Goal: Task Accomplishment & Management: Complete application form

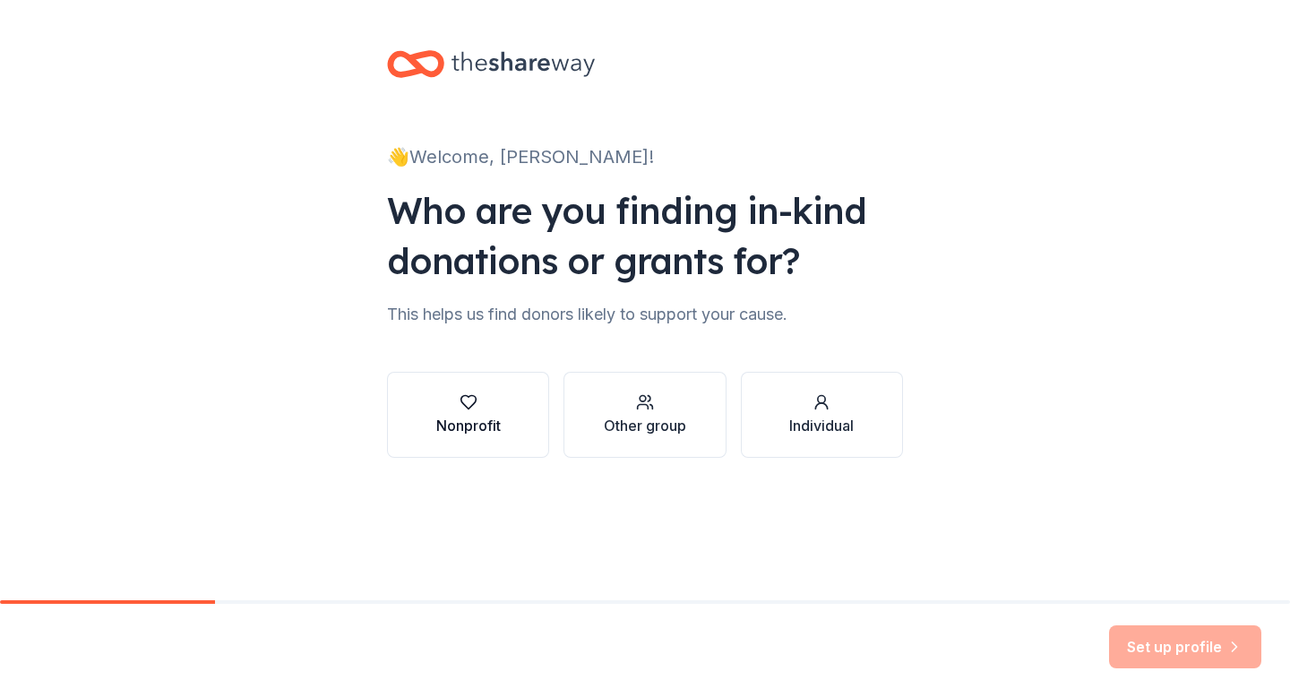
click at [470, 444] on button "Nonprofit" at bounding box center [468, 415] width 162 height 86
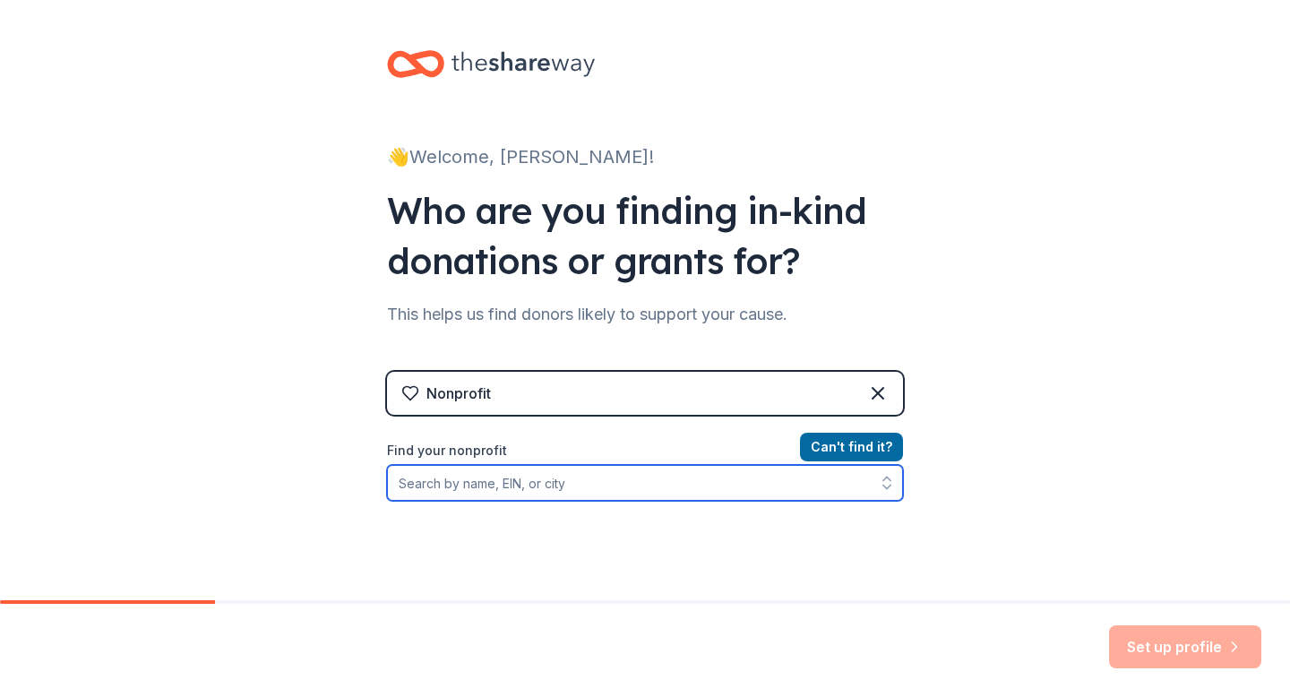
click at [746, 470] on input "Find your nonprofit" at bounding box center [645, 483] width 516 height 36
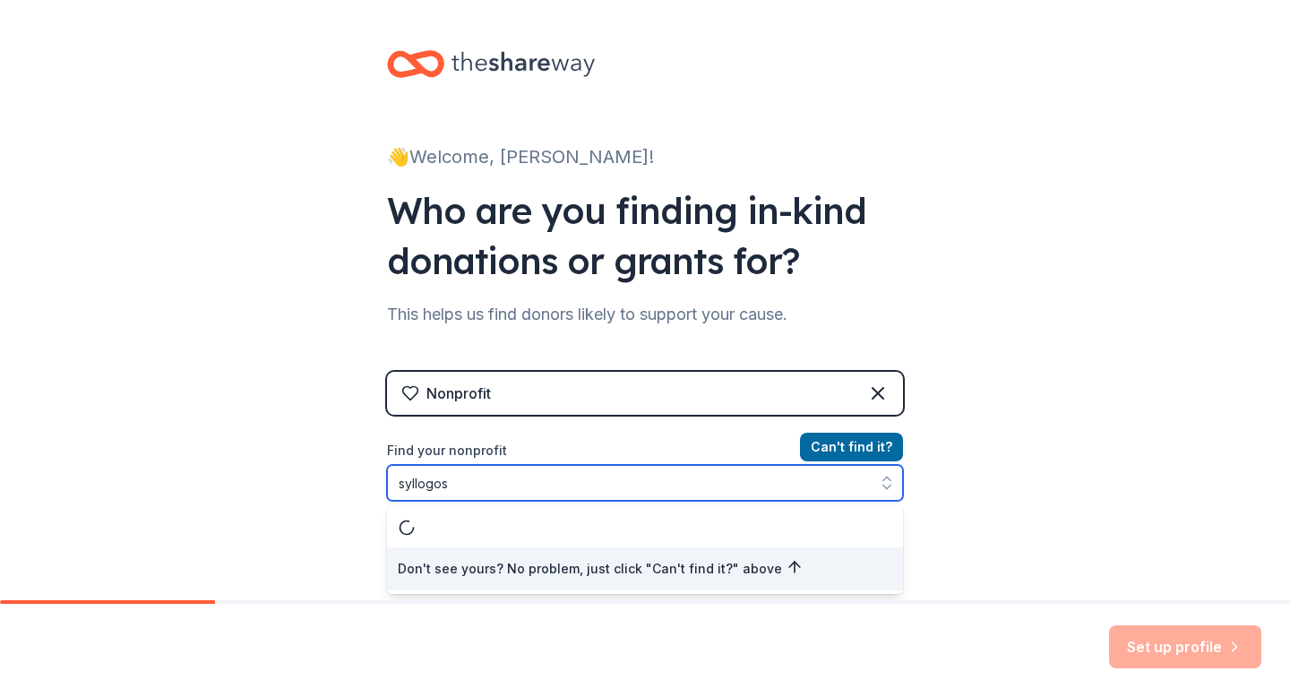
type input "syllogos"
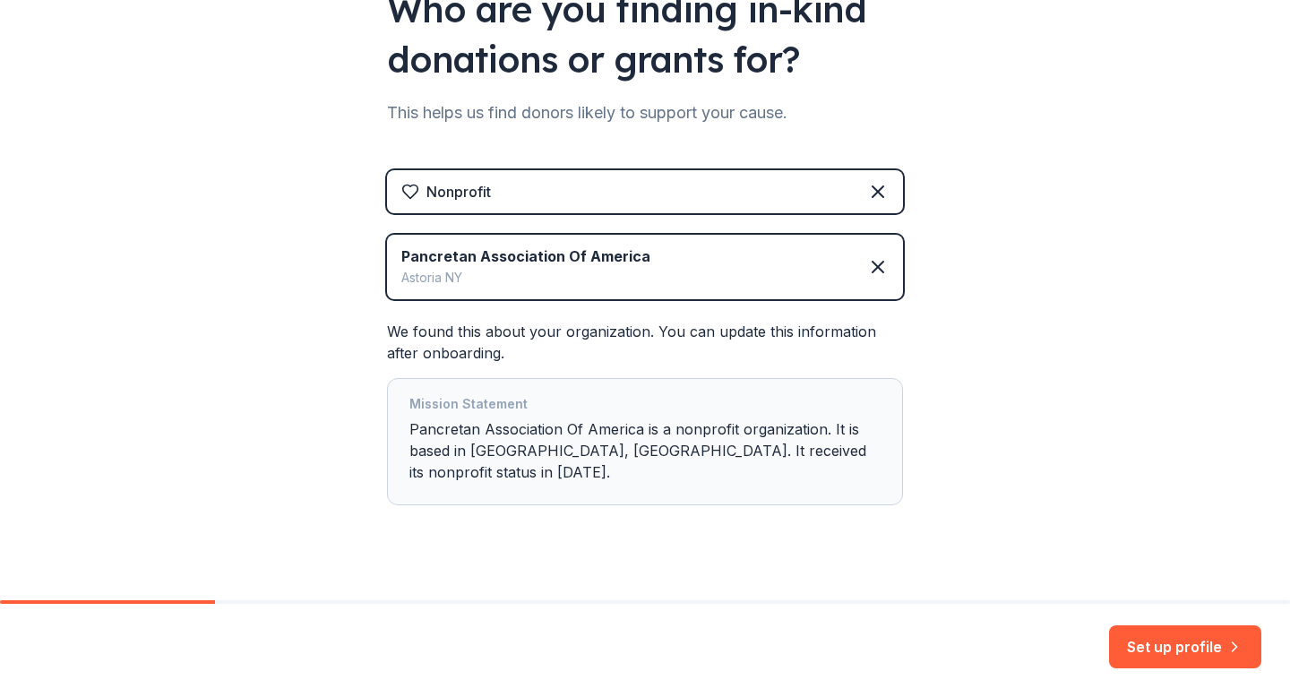
scroll to position [207, 0]
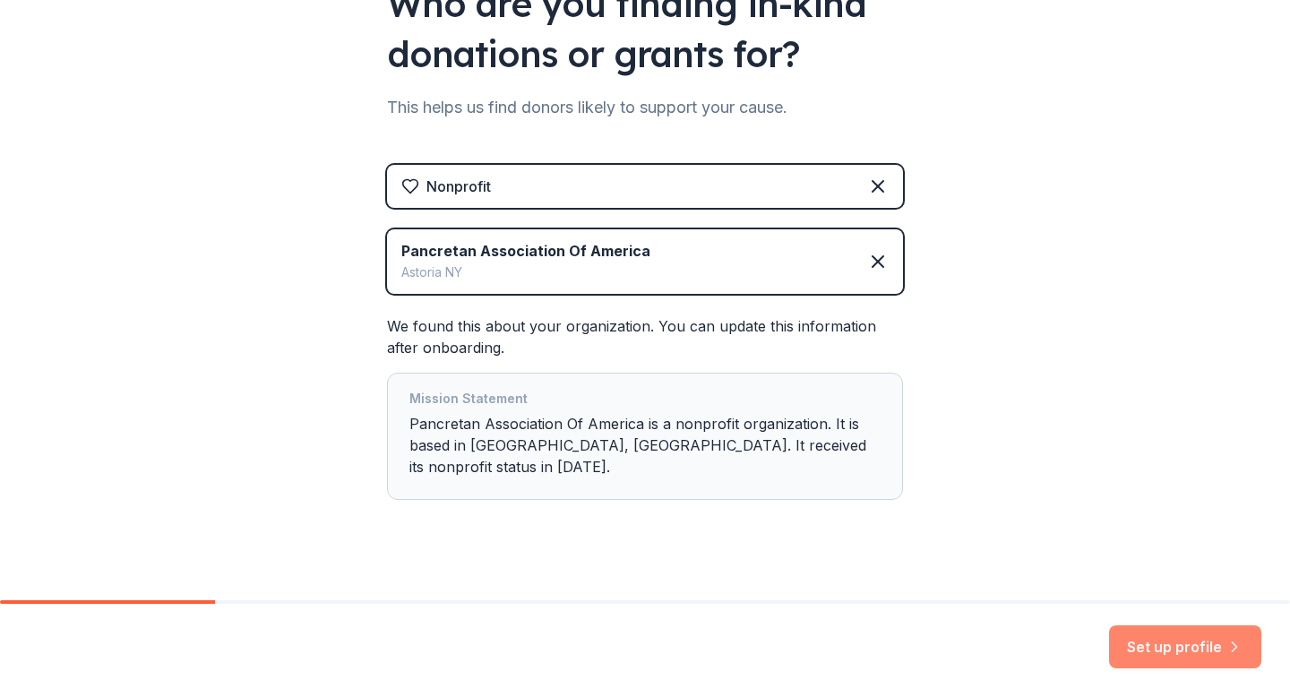
click at [1206, 653] on button "Set up profile" at bounding box center [1185, 647] width 152 height 43
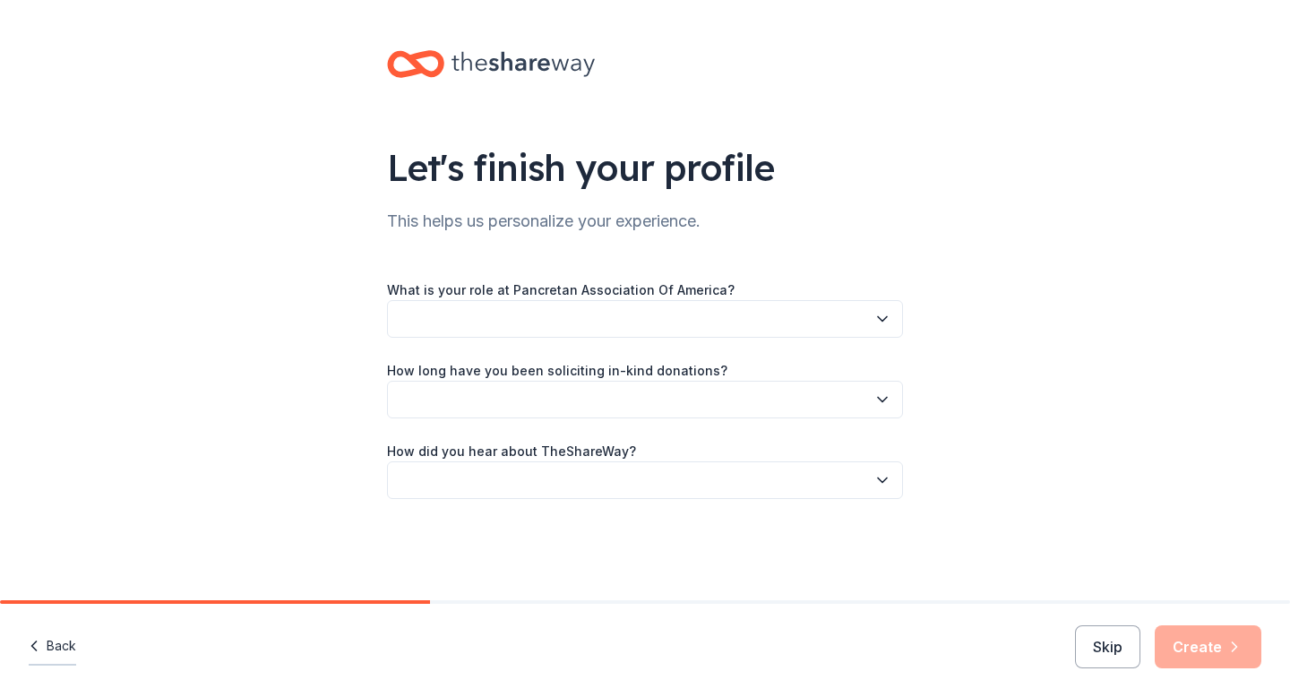
click at [42, 639] on icon "button" at bounding box center [34, 646] width 18 height 18
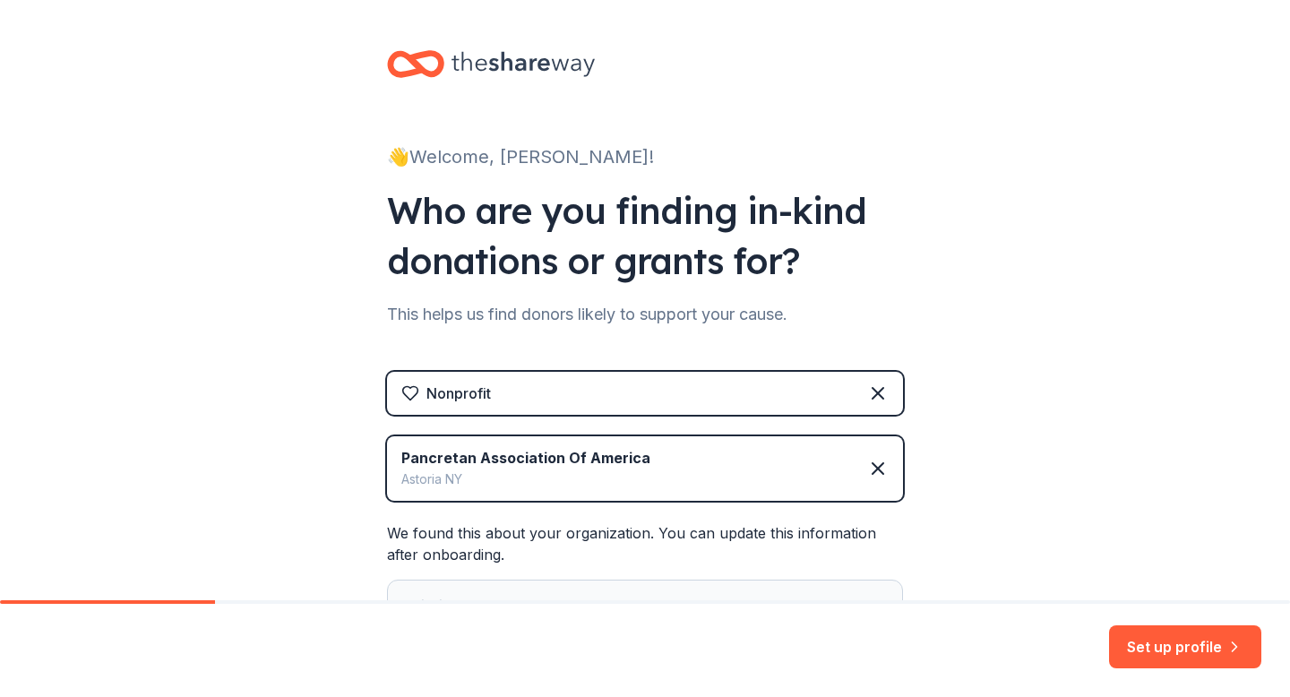
click at [626, 469] on div "Astoria [GEOGRAPHIC_DATA]" at bounding box center [525, 480] width 249 height 22
click at [867, 468] on icon at bounding box center [878, 469] width 22 height 22
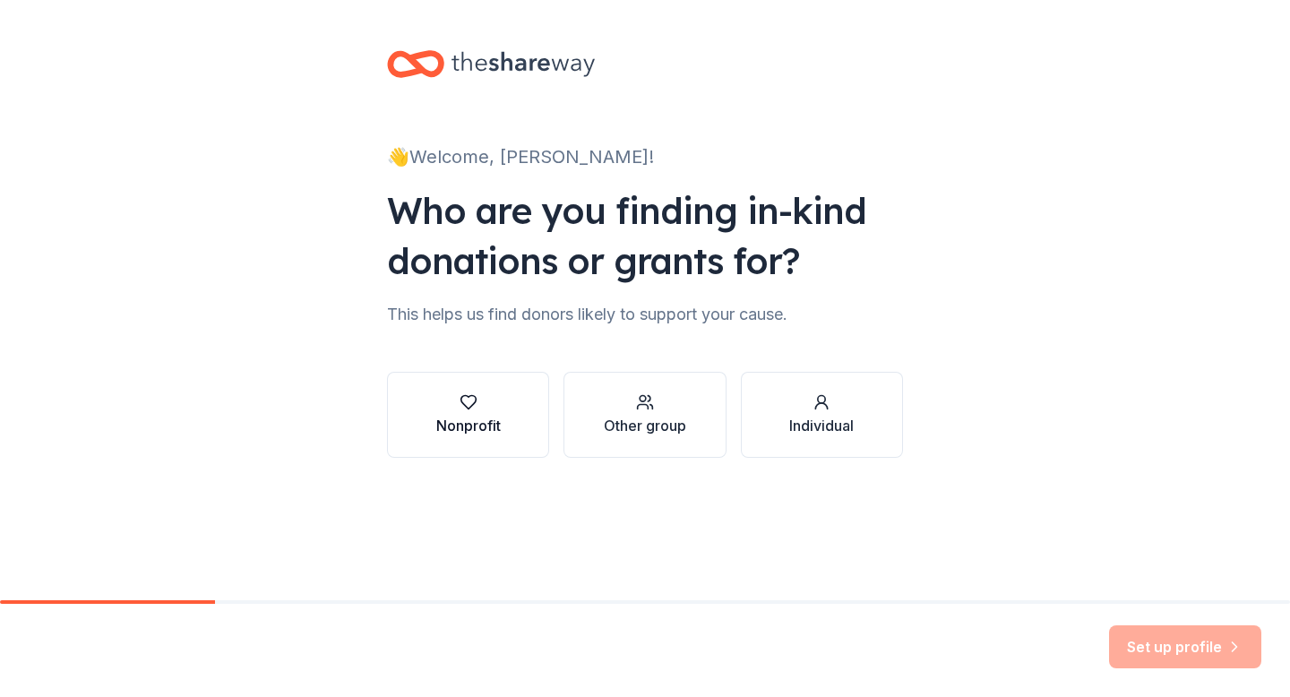
click at [453, 422] on div "Nonprofit" at bounding box center [468, 426] width 65 height 22
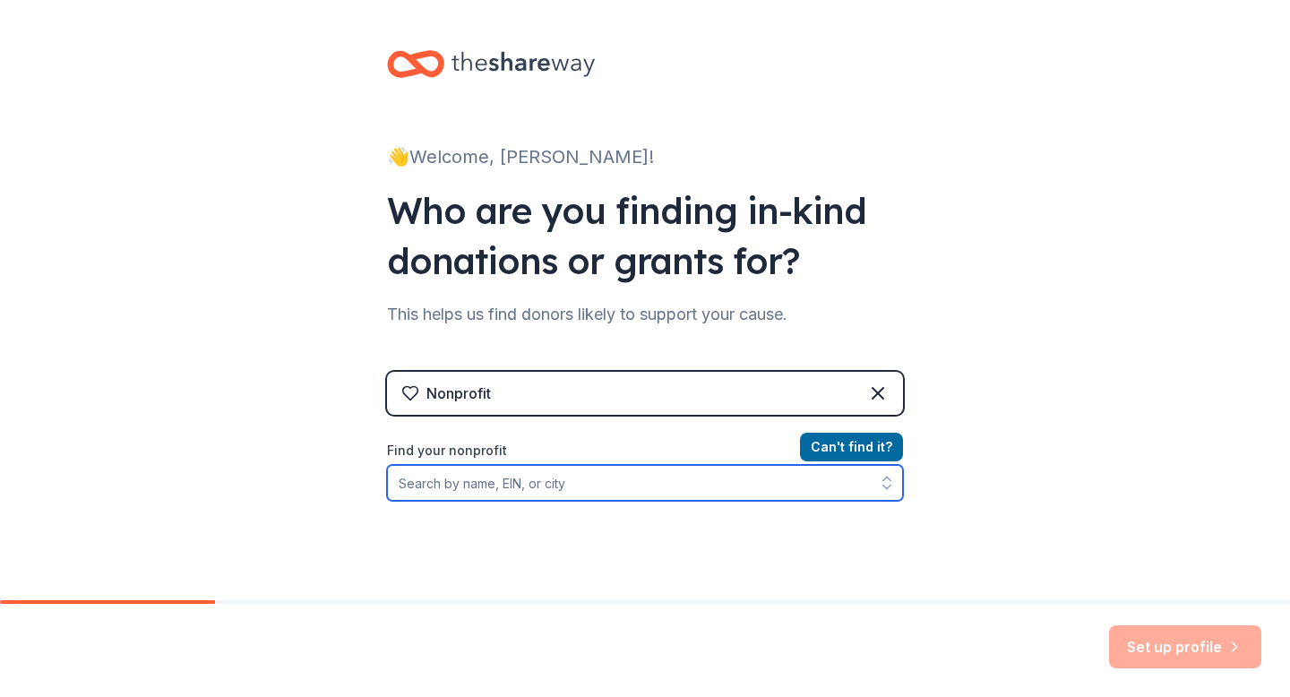
click at [492, 465] on input "Find your nonprofit" at bounding box center [645, 483] width 516 height 36
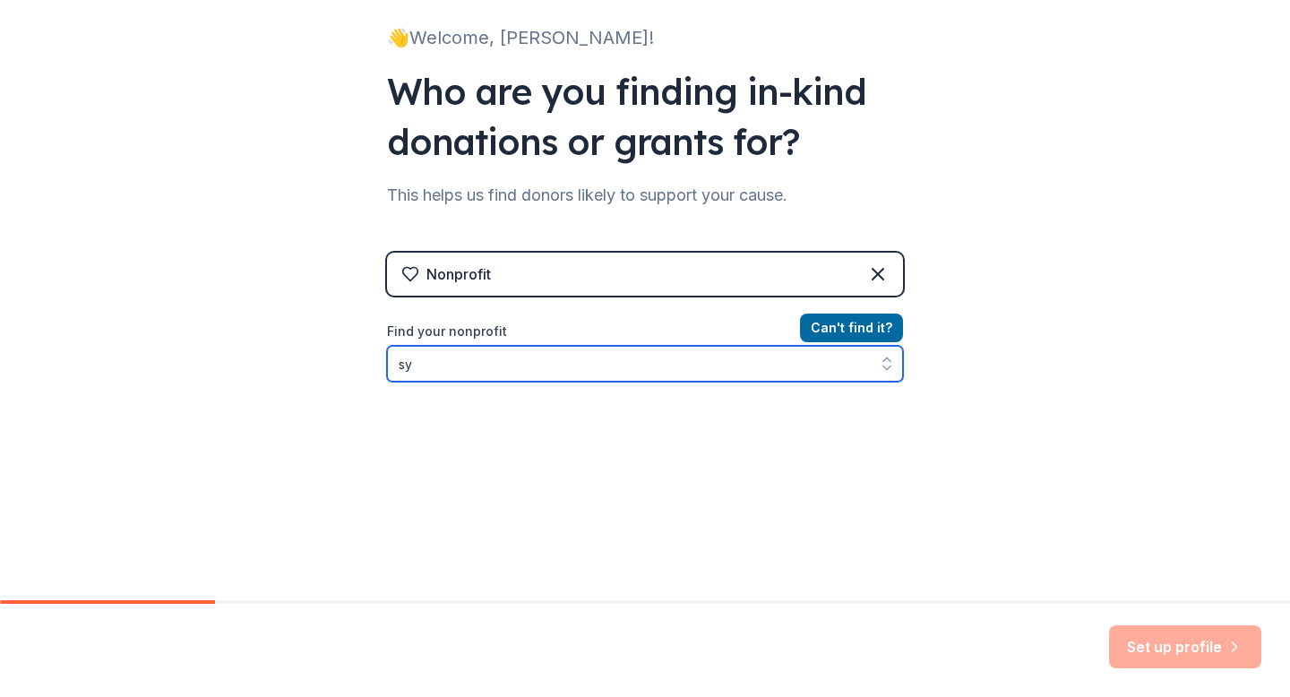
type input "s"
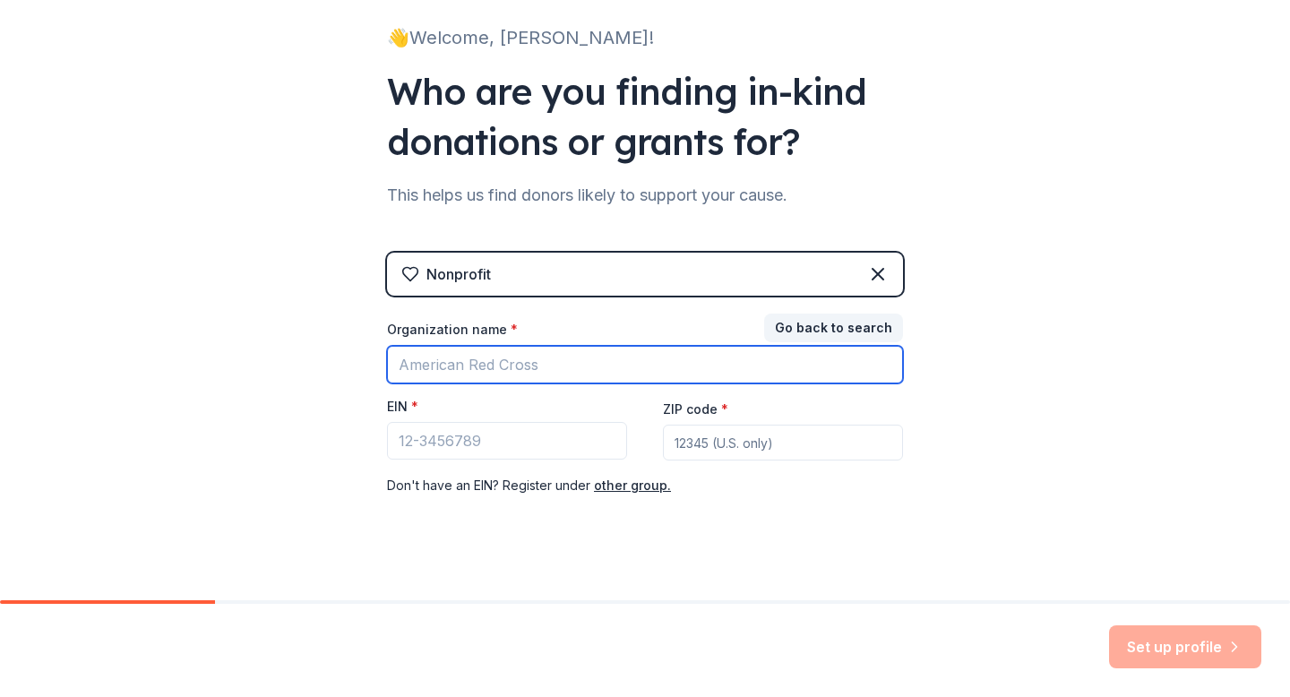
click at [587, 355] on input "Organization name *" at bounding box center [645, 365] width 516 height 38
type input "syll"
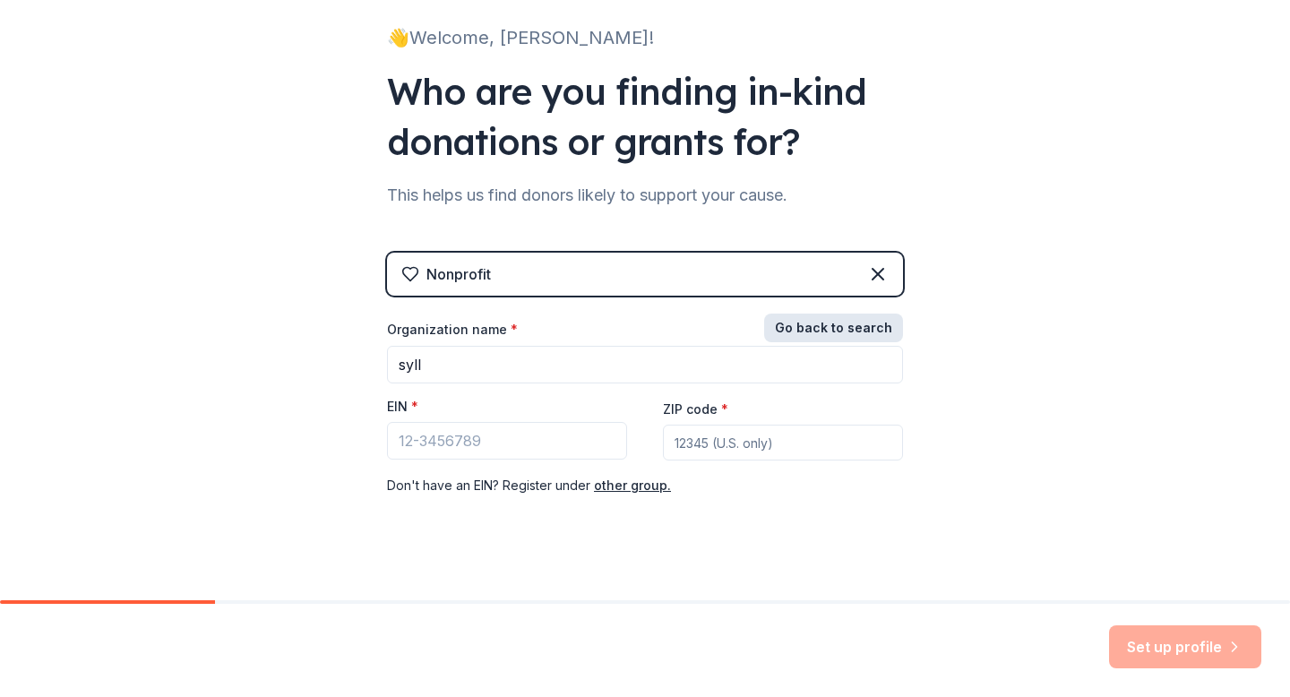
click at [812, 332] on button "Go back to search" at bounding box center [833, 328] width 139 height 29
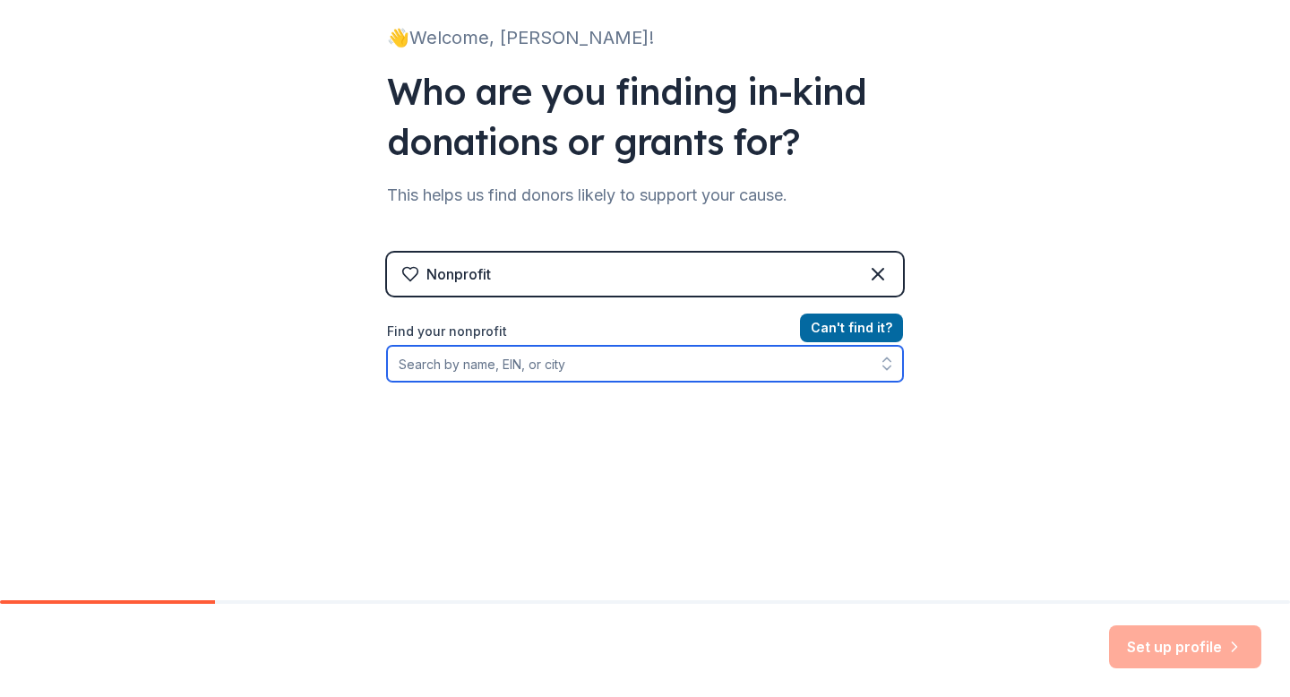
click at [591, 362] on input "Find your nonprofit" at bounding box center [645, 364] width 516 height 36
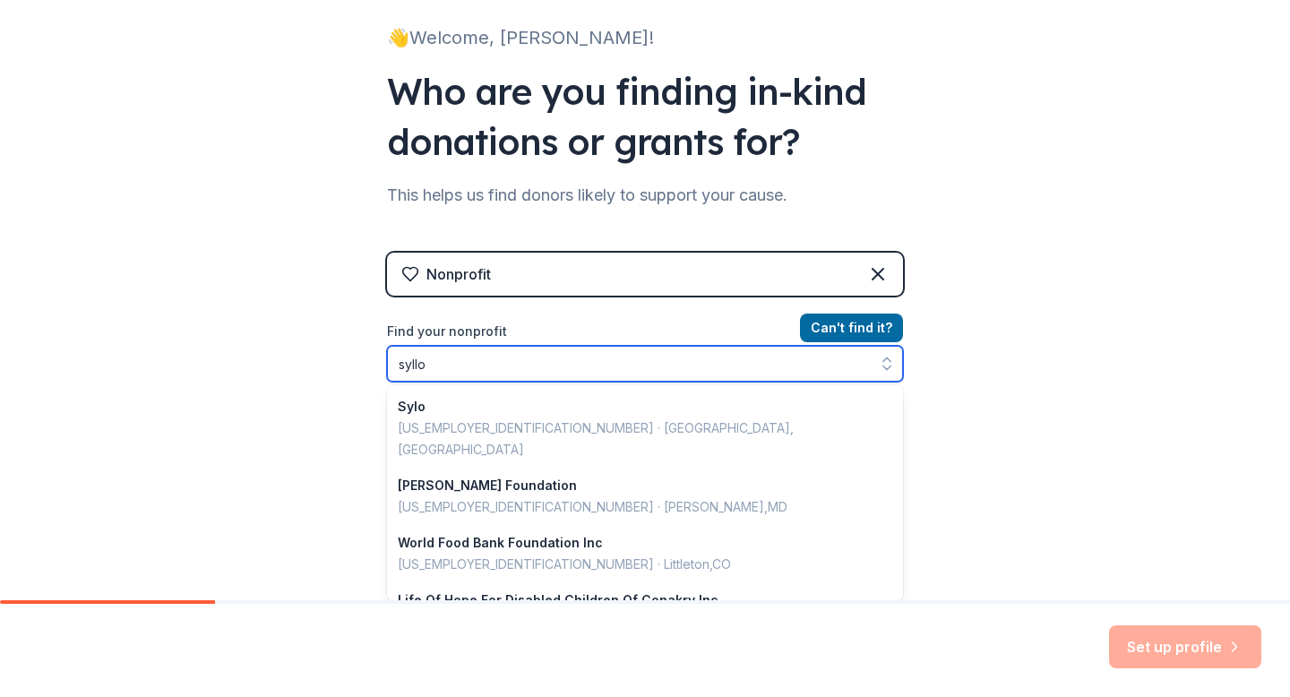
scroll to position [61, 0]
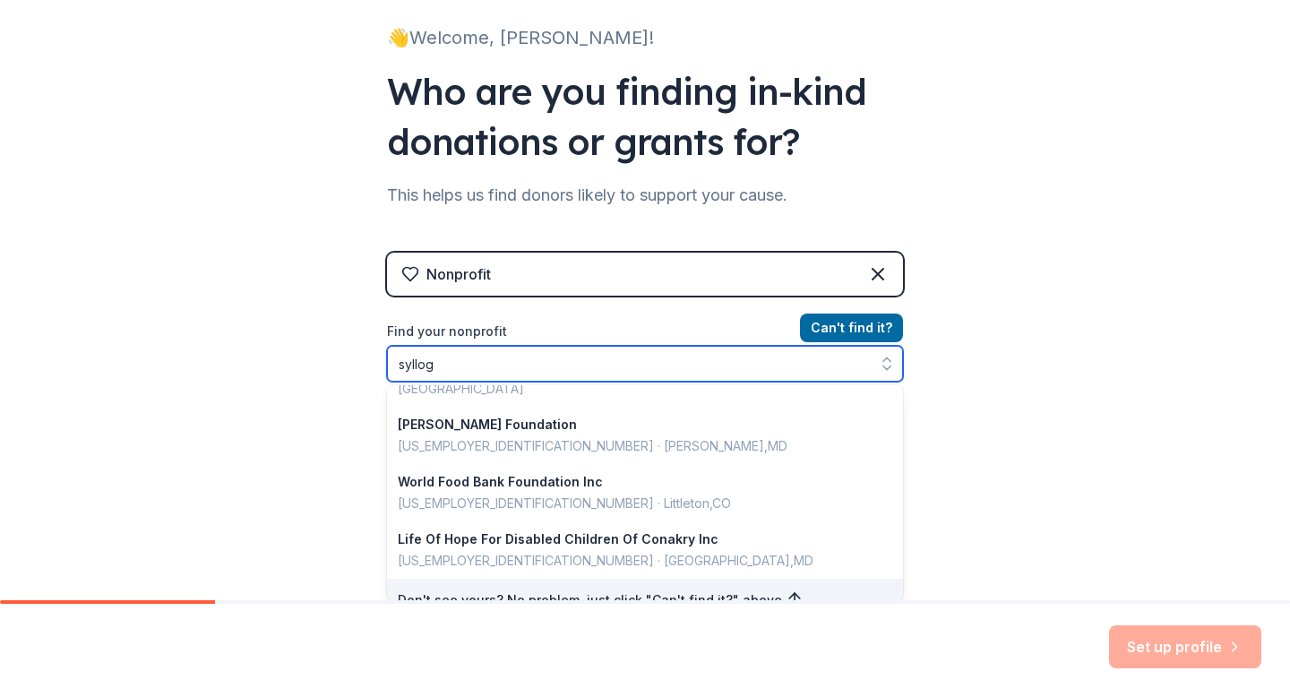
type input "syllogo"
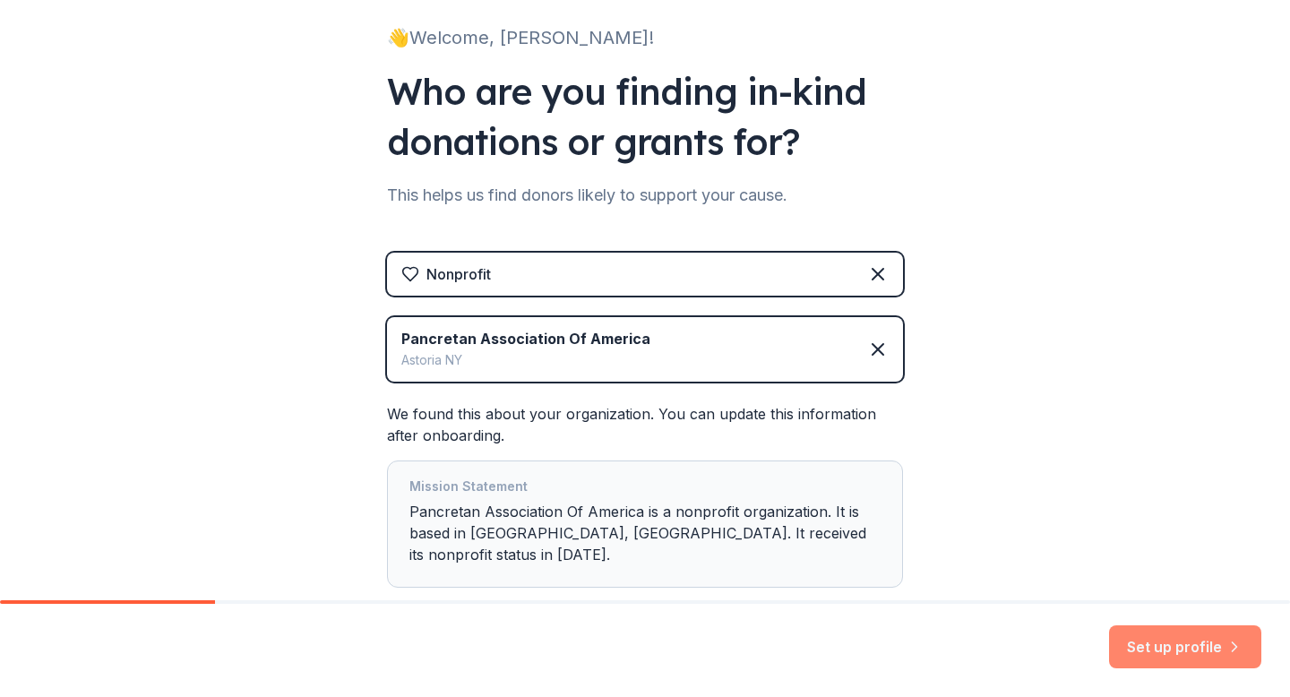
click at [1171, 639] on button "Set up profile" at bounding box center [1185, 647] width 152 height 43
click at [735, 493] on div "Mission Statement" at bounding box center [645, 488] width 471 height 25
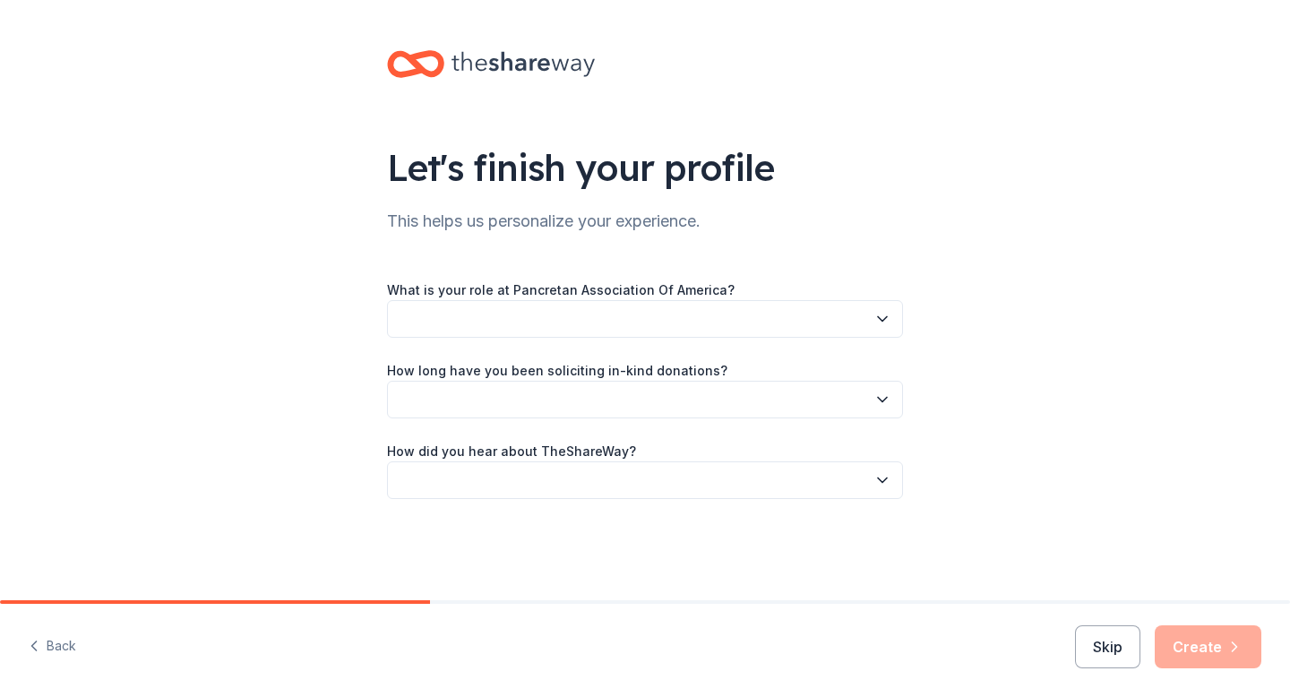
click at [841, 307] on button "button" at bounding box center [645, 319] width 516 height 38
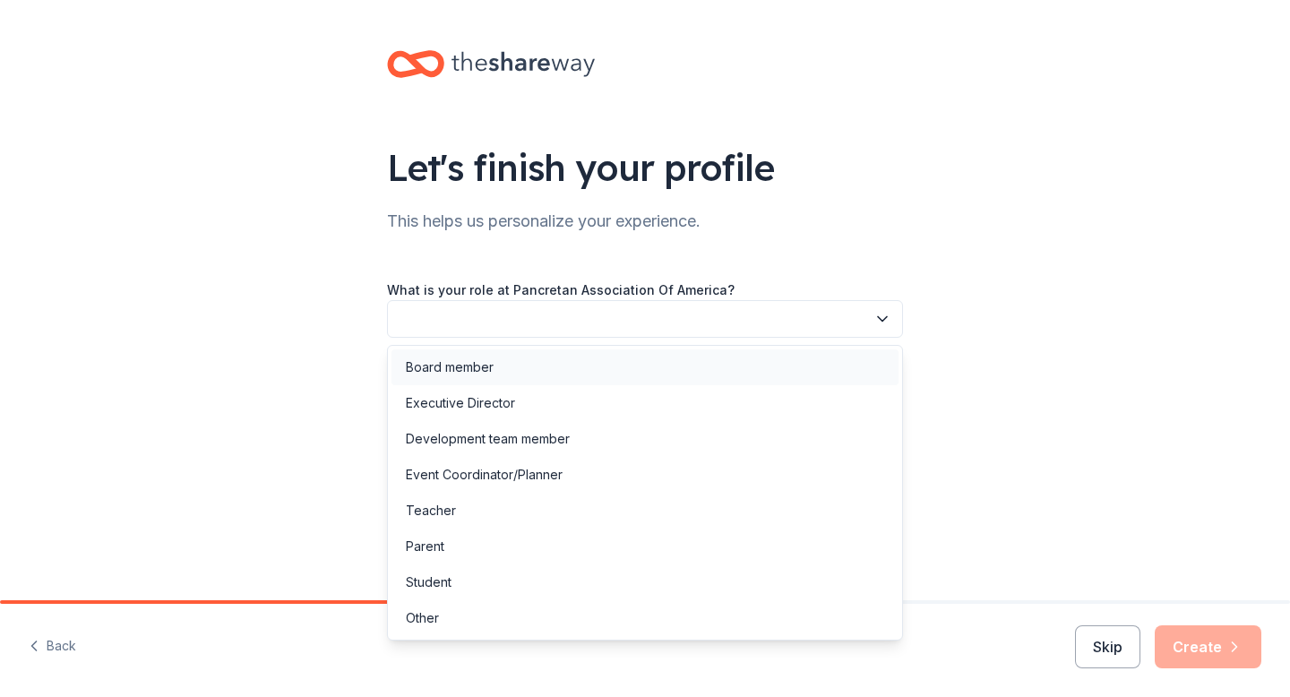
click at [779, 356] on div "Board member" at bounding box center [645, 367] width 507 height 36
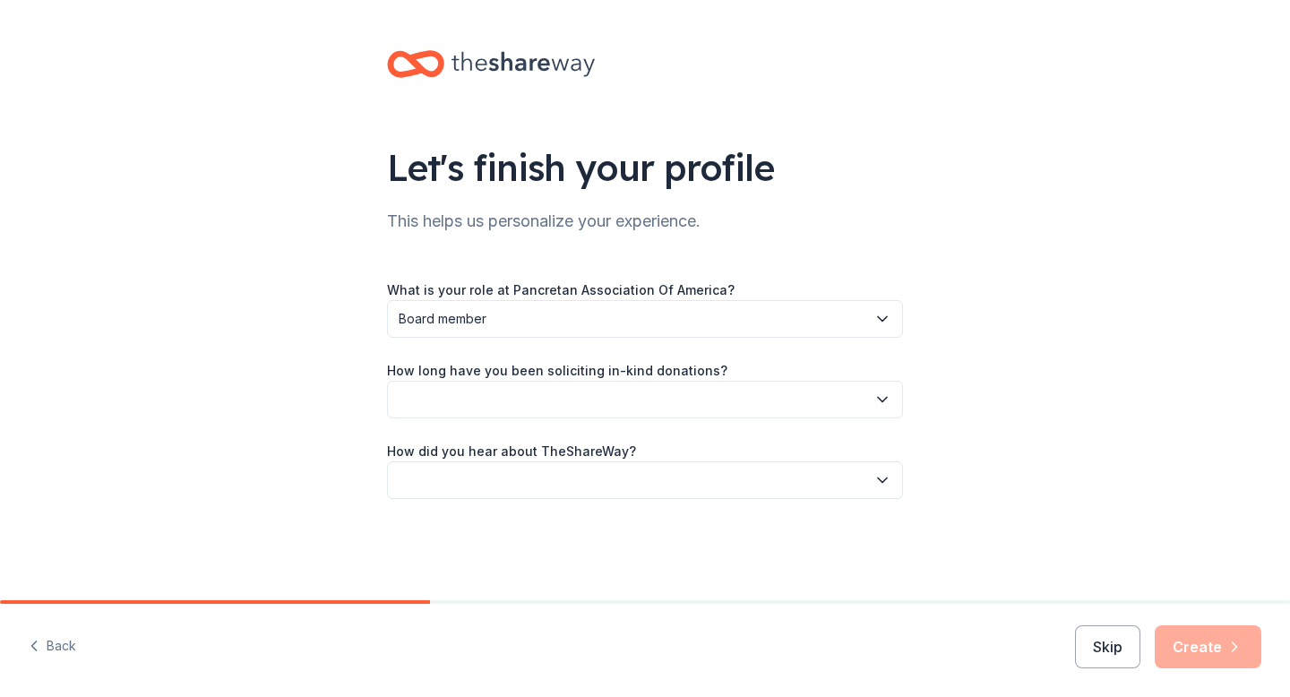
click at [872, 415] on button "button" at bounding box center [645, 400] width 516 height 38
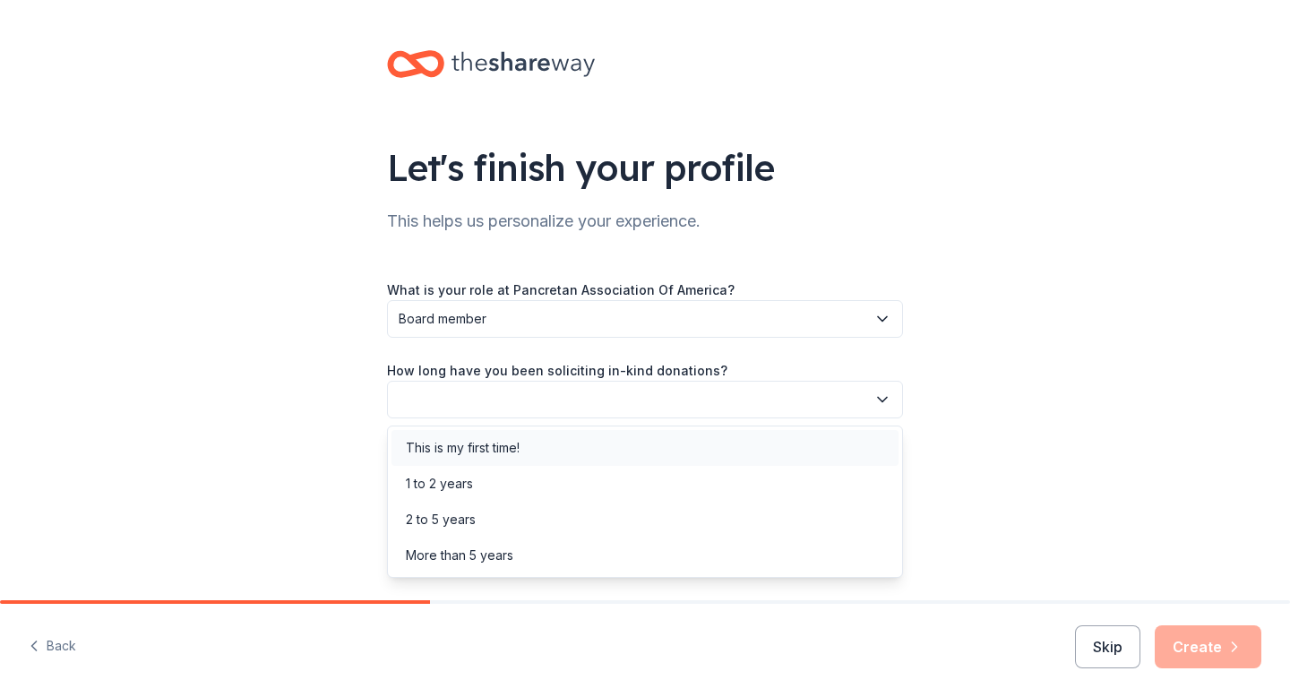
click at [840, 437] on div "This is my first time!" at bounding box center [645, 448] width 507 height 36
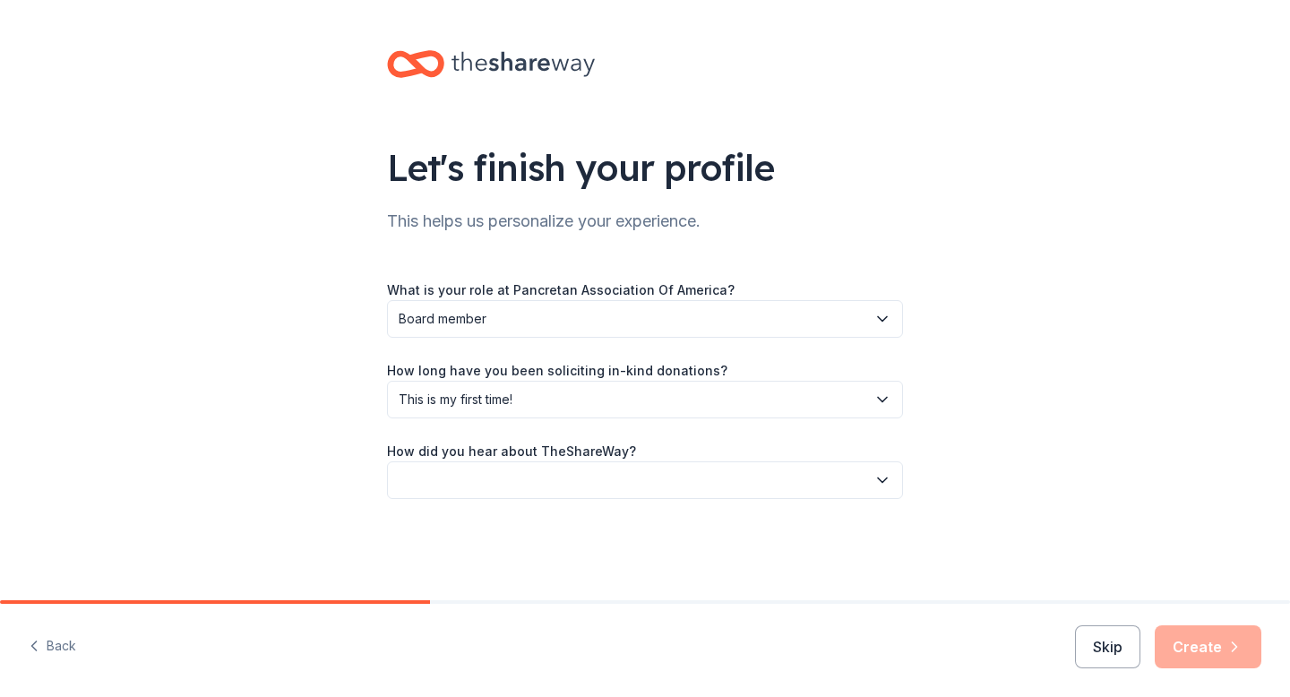
click at [820, 482] on button "button" at bounding box center [645, 481] width 516 height 38
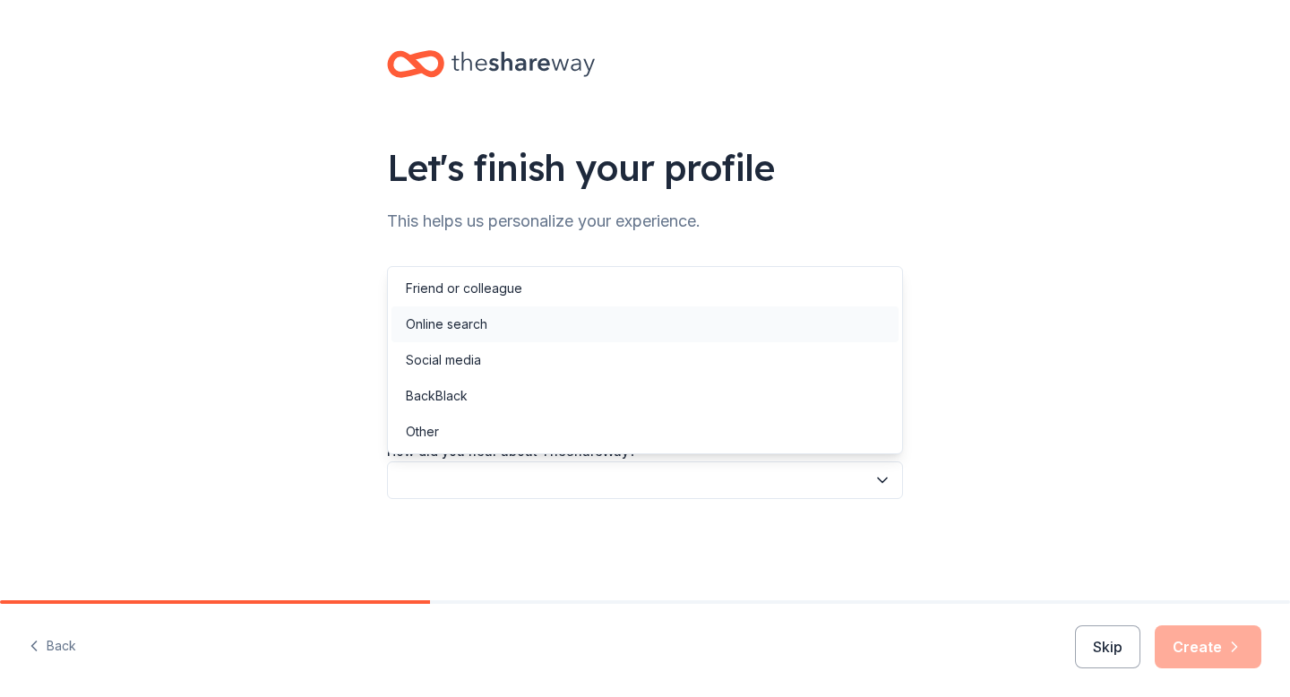
click at [662, 336] on div "Online search" at bounding box center [645, 324] width 507 height 36
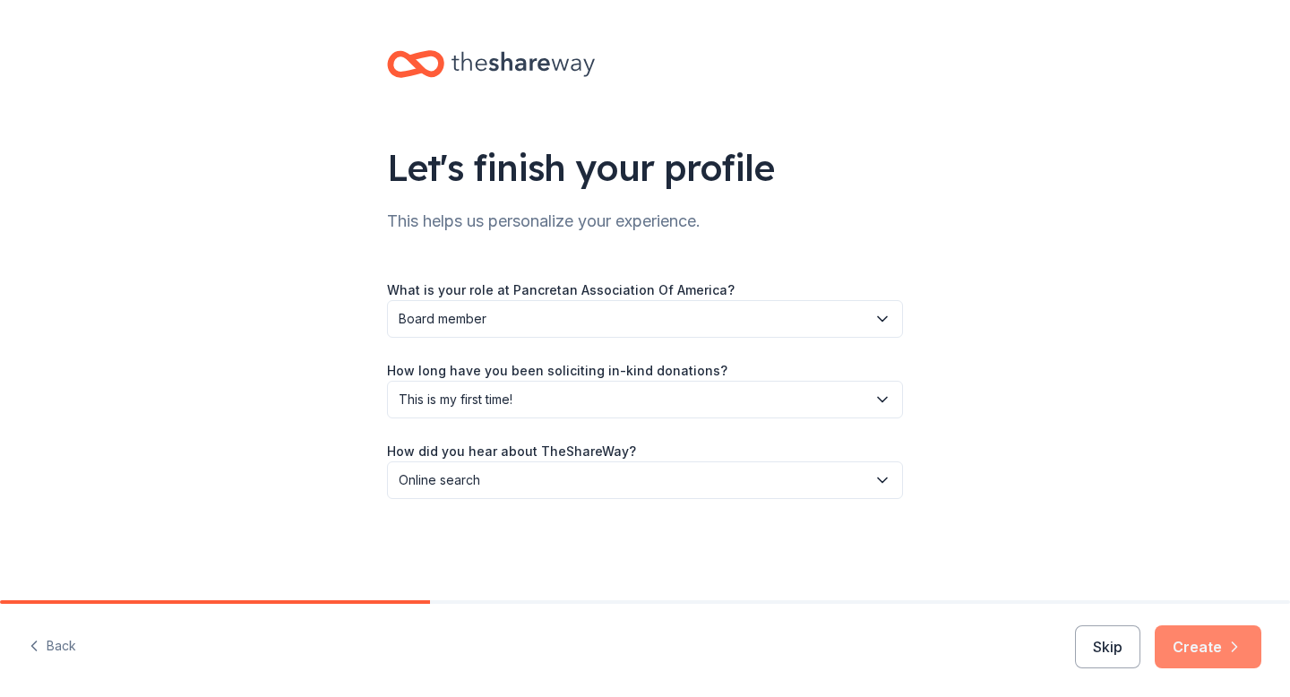
click at [1223, 644] on button "Create" at bounding box center [1208, 647] width 107 height 43
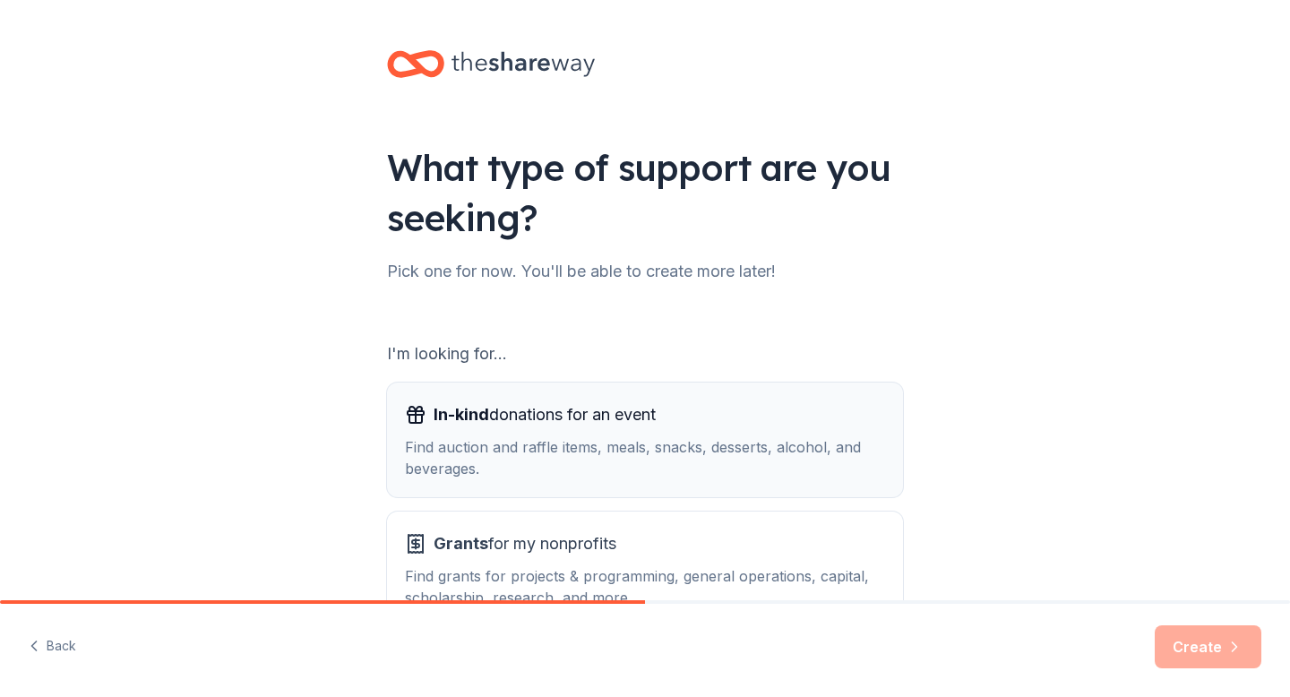
click at [765, 418] on div "In-kind donations for an event" at bounding box center [645, 415] width 480 height 29
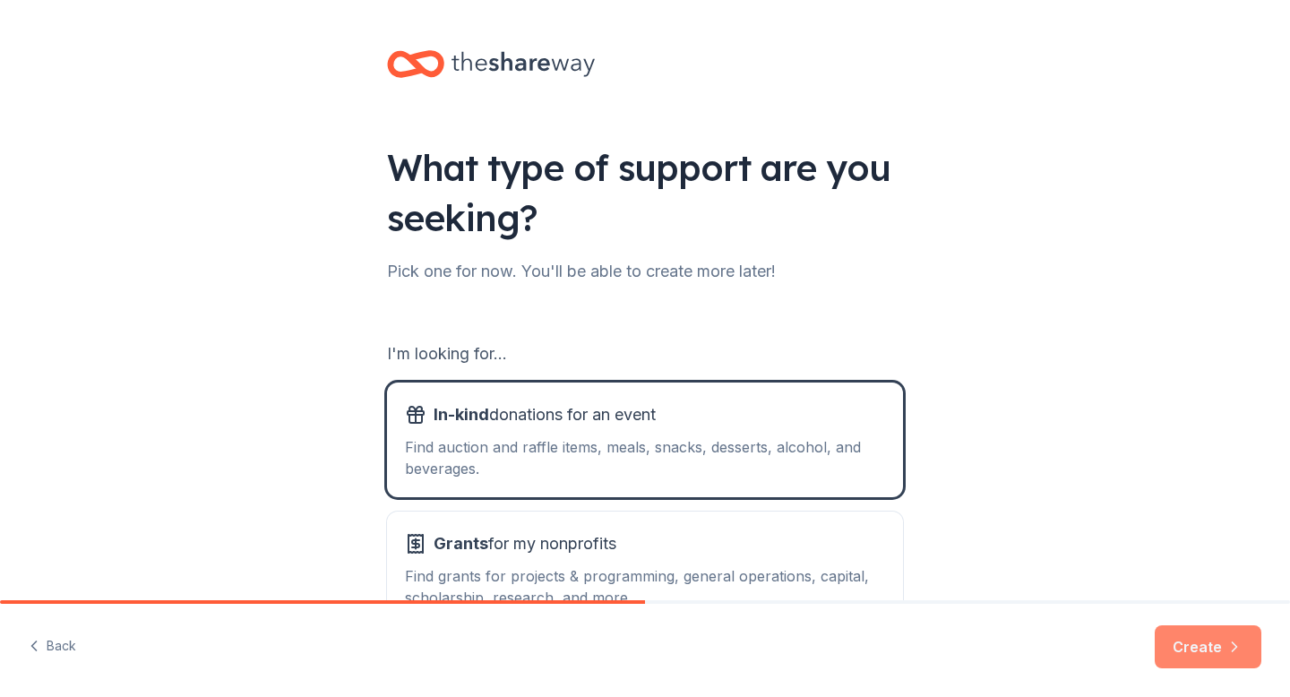
click at [1204, 645] on button "Create" at bounding box center [1208, 647] width 107 height 43
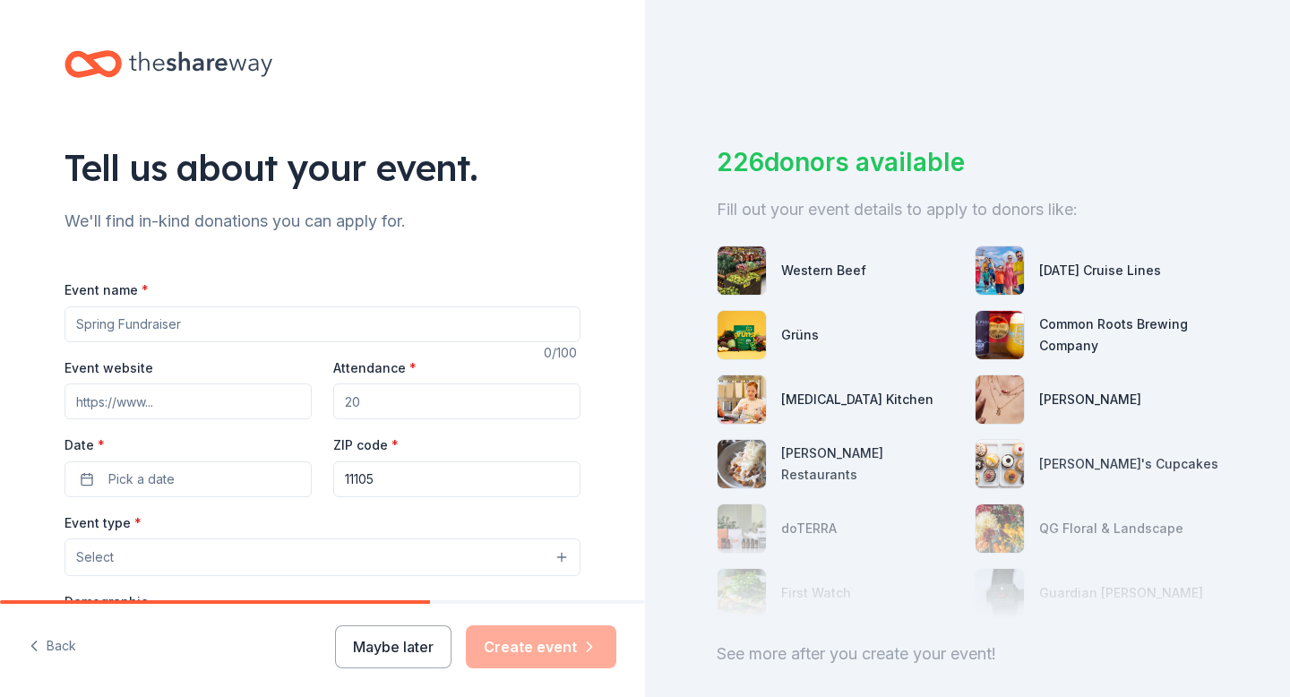
click at [436, 316] on input "Event name *" at bounding box center [323, 324] width 516 height 36
click at [554, 559] on button "Select" at bounding box center [323, 558] width 516 height 38
click at [295, 327] on input "Event name *" at bounding box center [323, 324] width 516 height 36
type input "A"
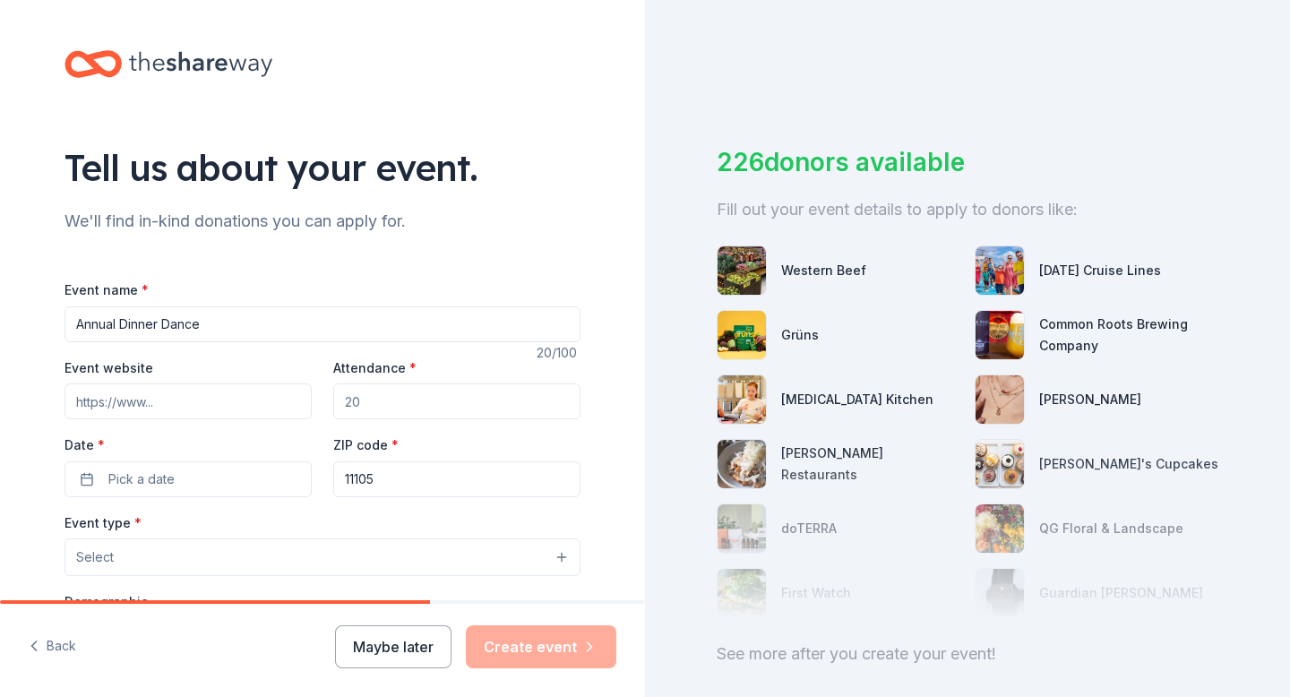
type input "Annual Dinner Dance"
click at [409, 418] on input "Attendance *" at bounding box center [456, 402] width 247 height 36
type input "250"
click at [186, 477] on button "Pick a date" at bounding box center [188, 480] width 247 height 36
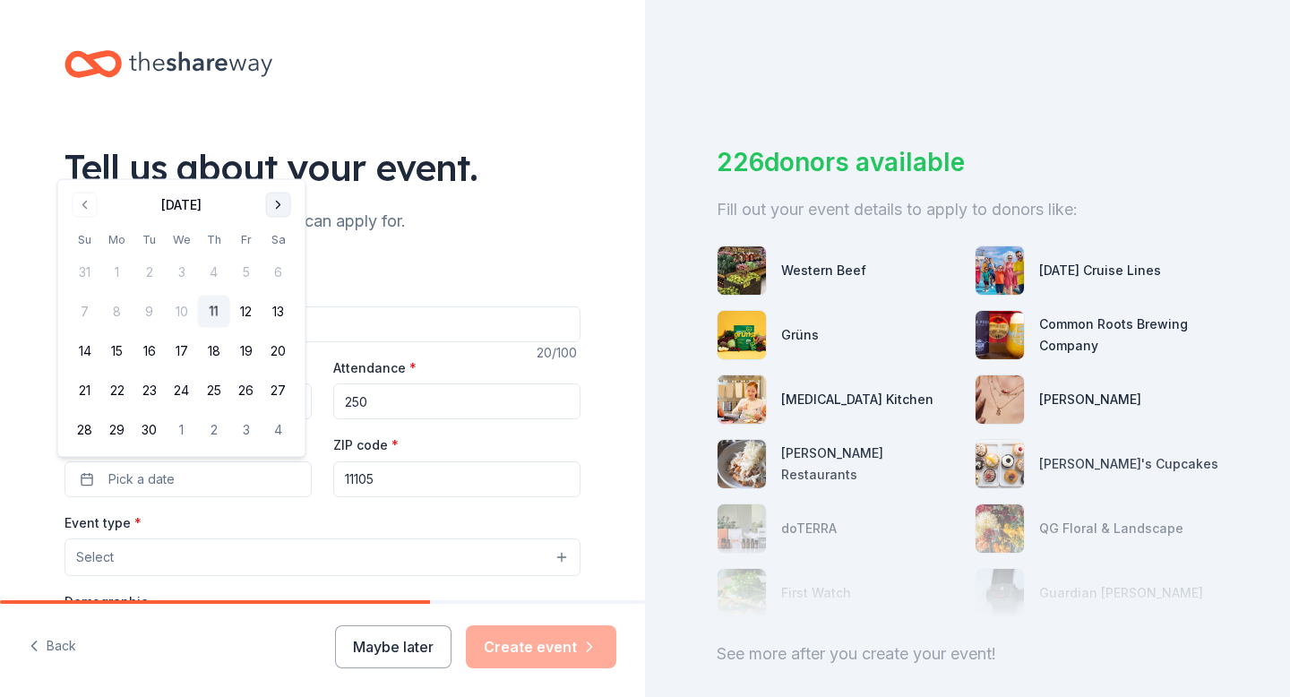
click at [277, 202] on button "Go to next month" at bounding box center [278, 205] width 25 height 25
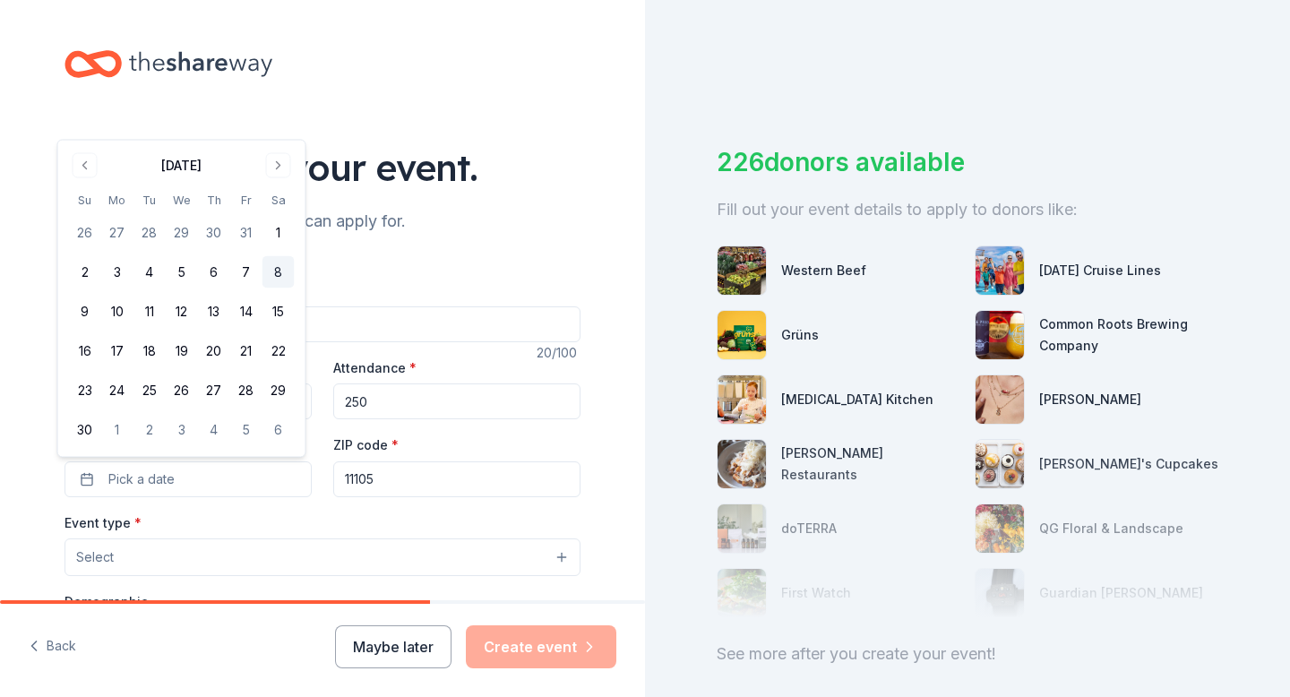
click at [275, 270] on button "8" at bounding box center [279, 272] width 32 height 32
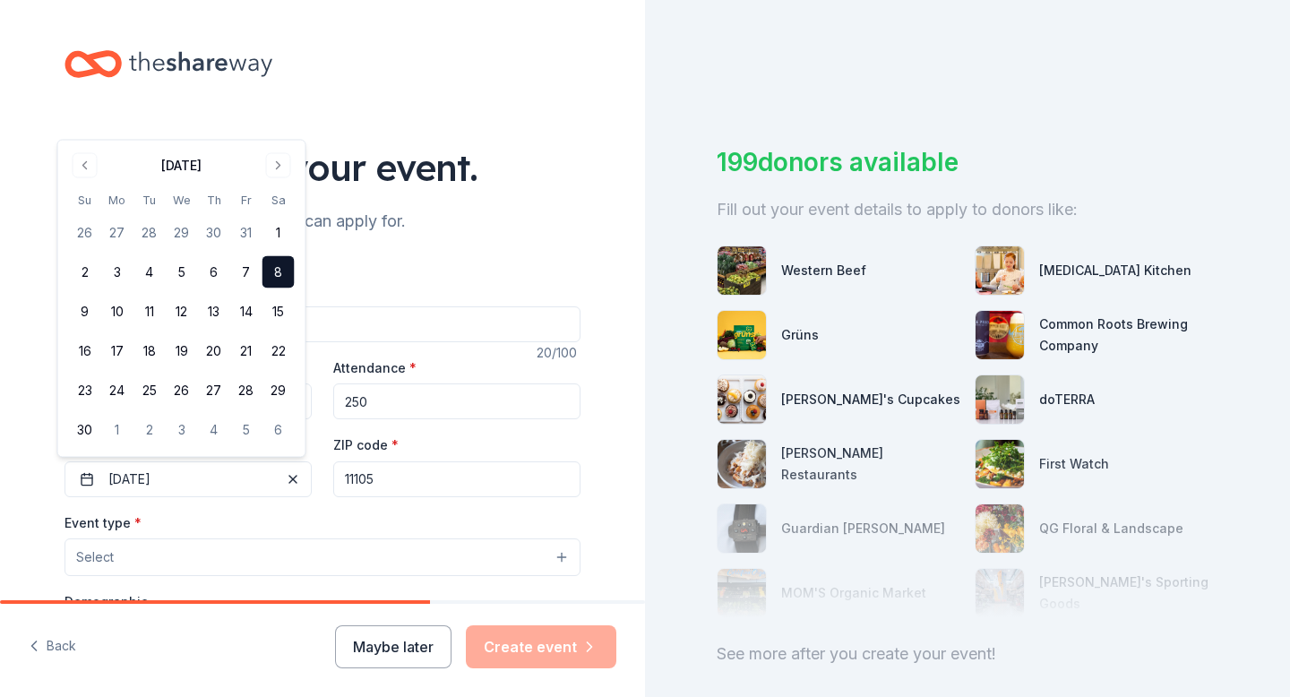
click at [429, 467] on input "11105" at bounding box center [456, 480] width 247 height 36
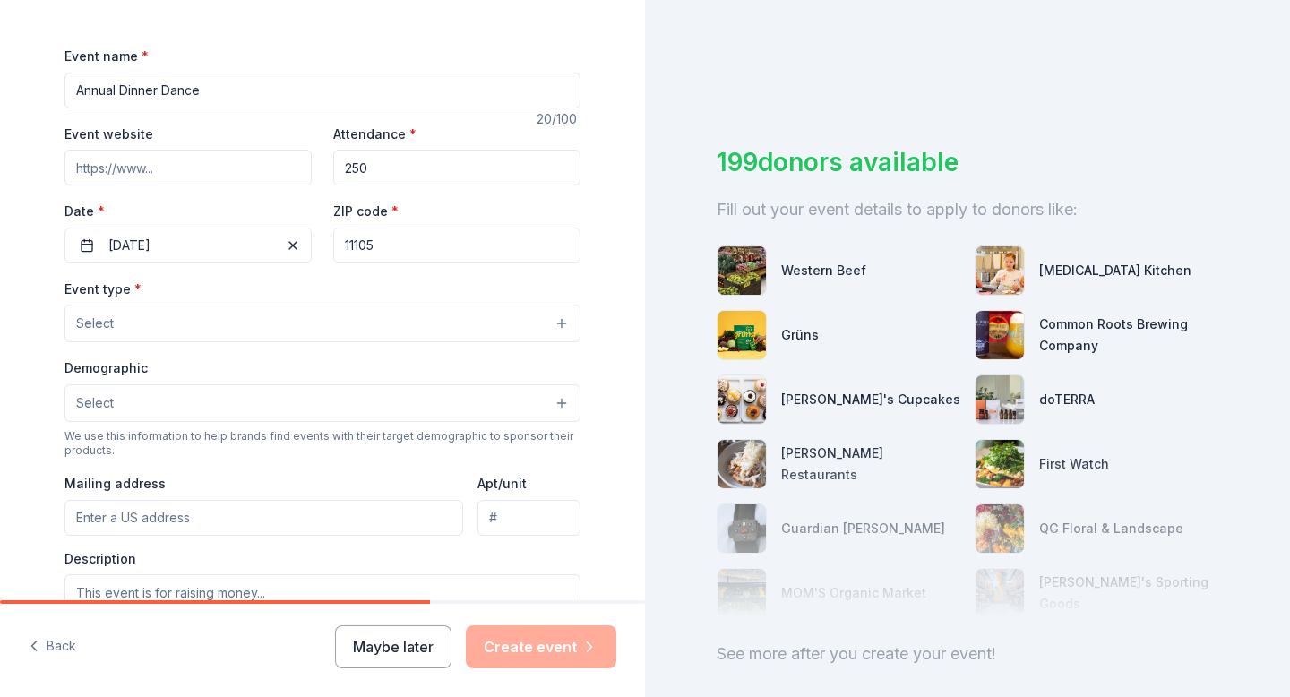
scroll to position [254, 0]
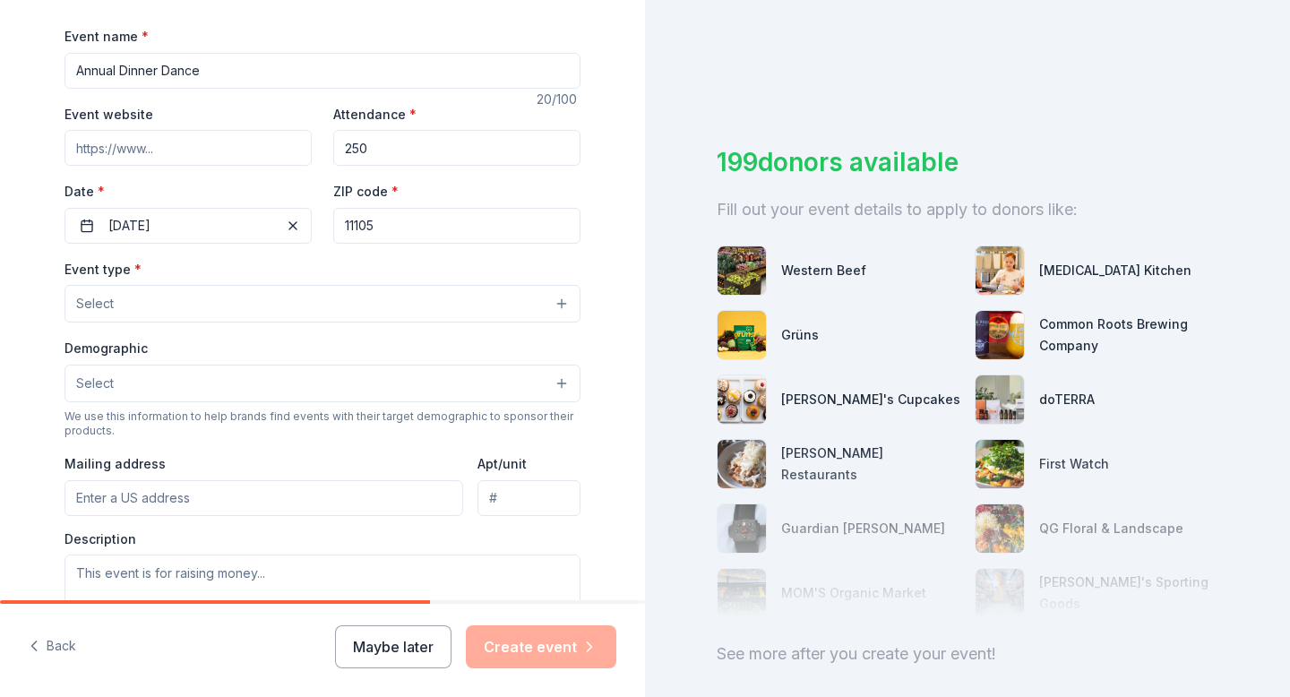
click at [460, 298] on button "Select" at bounding box center [323, 304] width 516 height 38
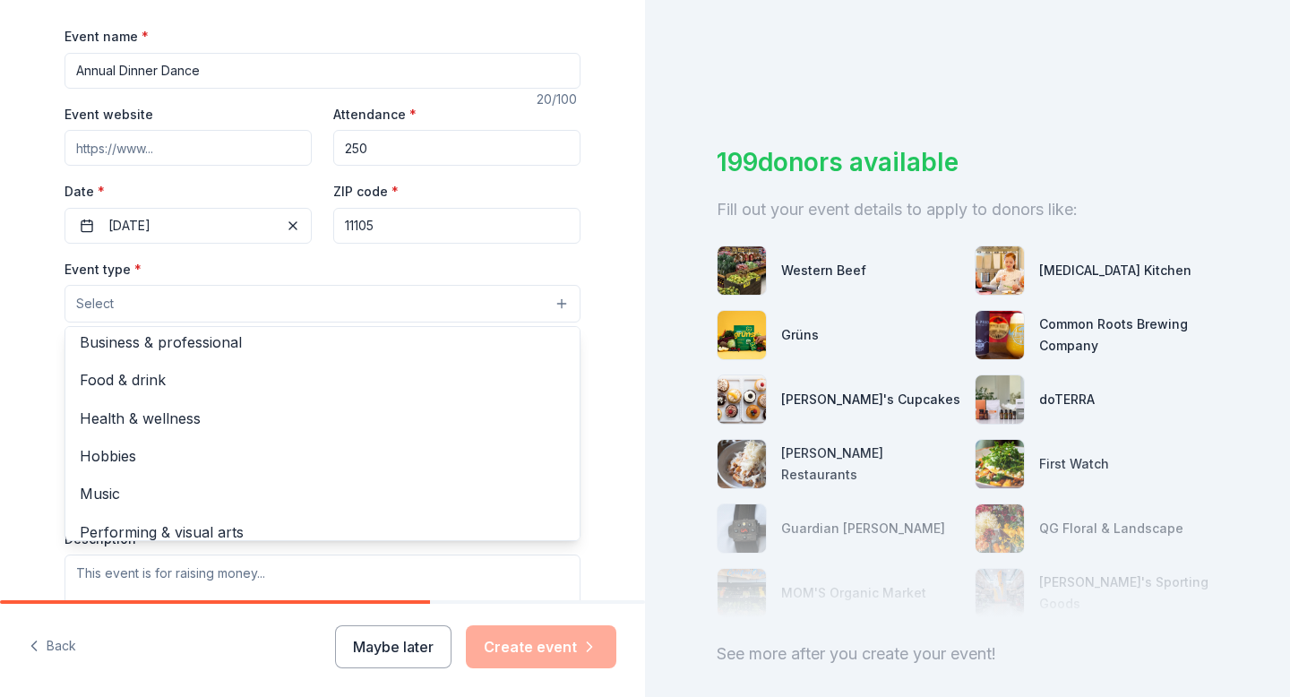
scroll to position [59, 0]
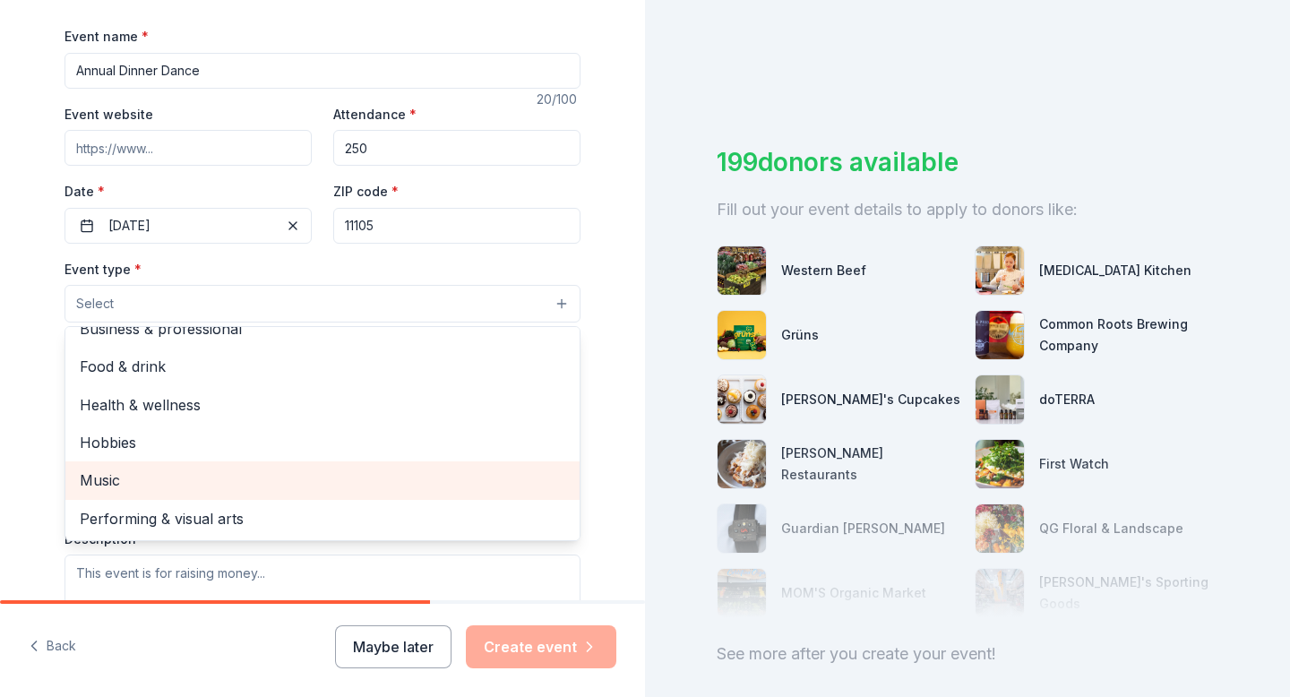
click at [403, 487] on span "Music" at bounding box center [323, 480] width 486 height 23
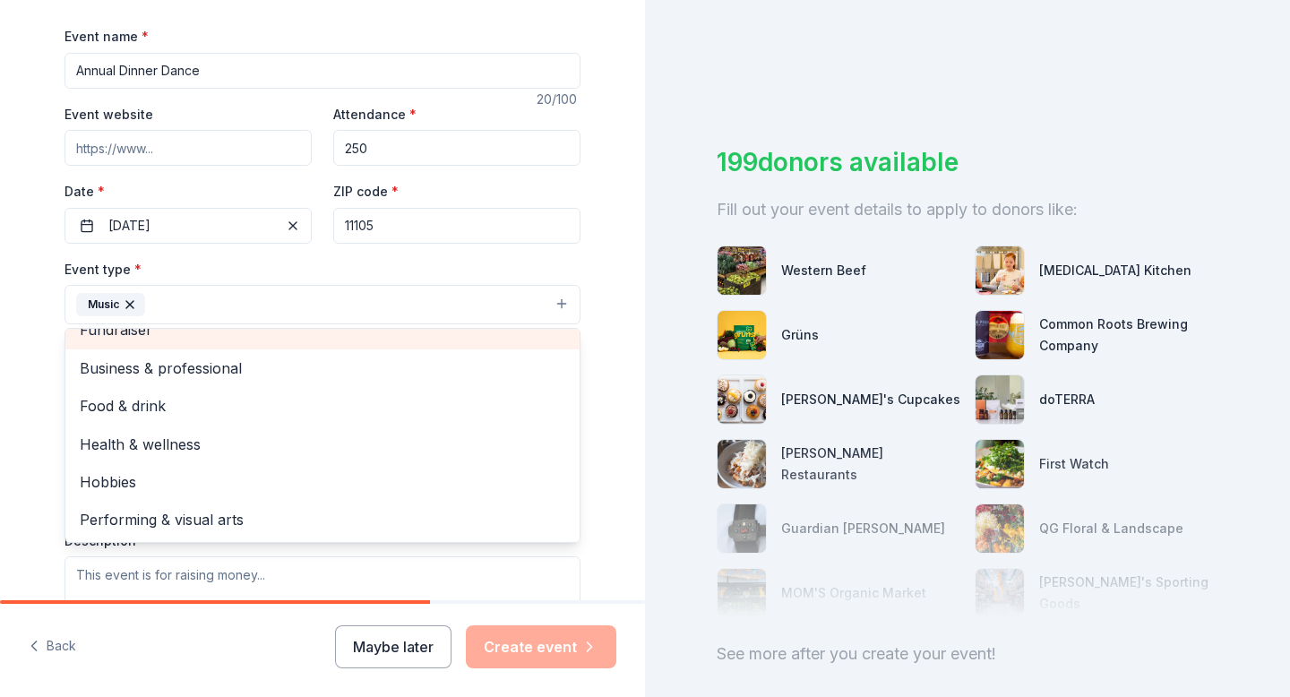
scroll to position [0, 0]
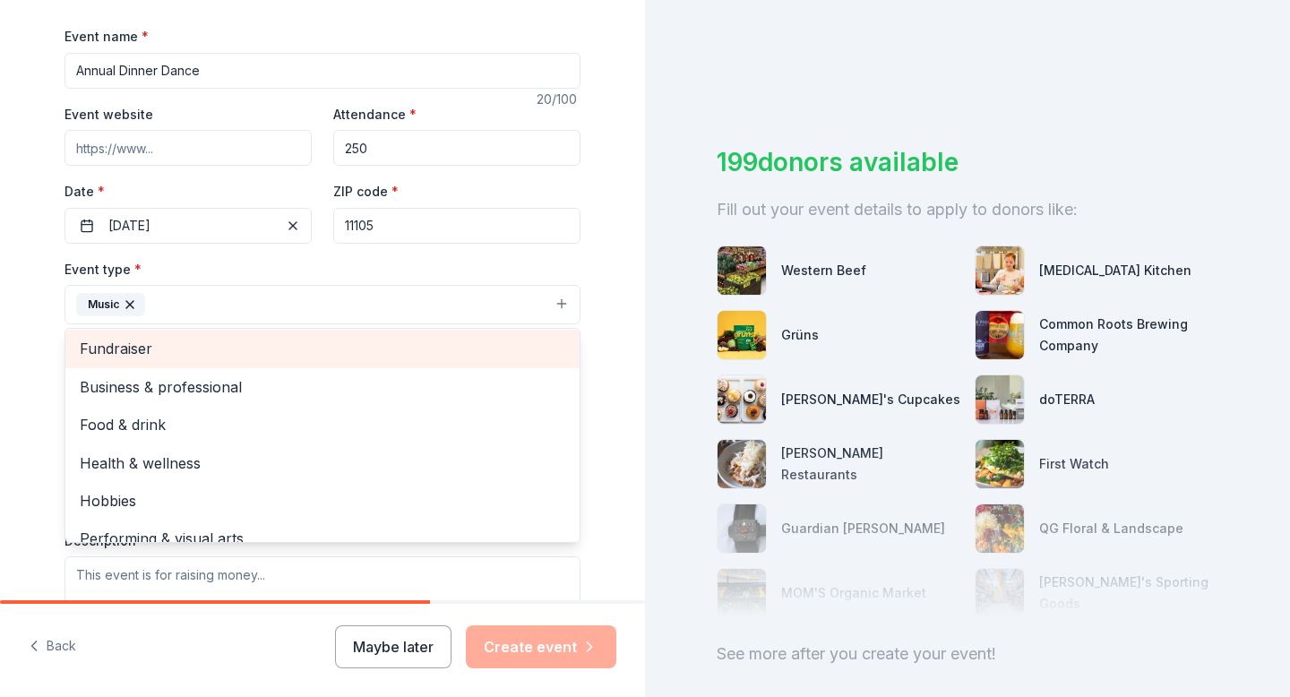
click at [412, 344] on div "Fundraiser" at bounding box center [322, 349] width 514 height 38
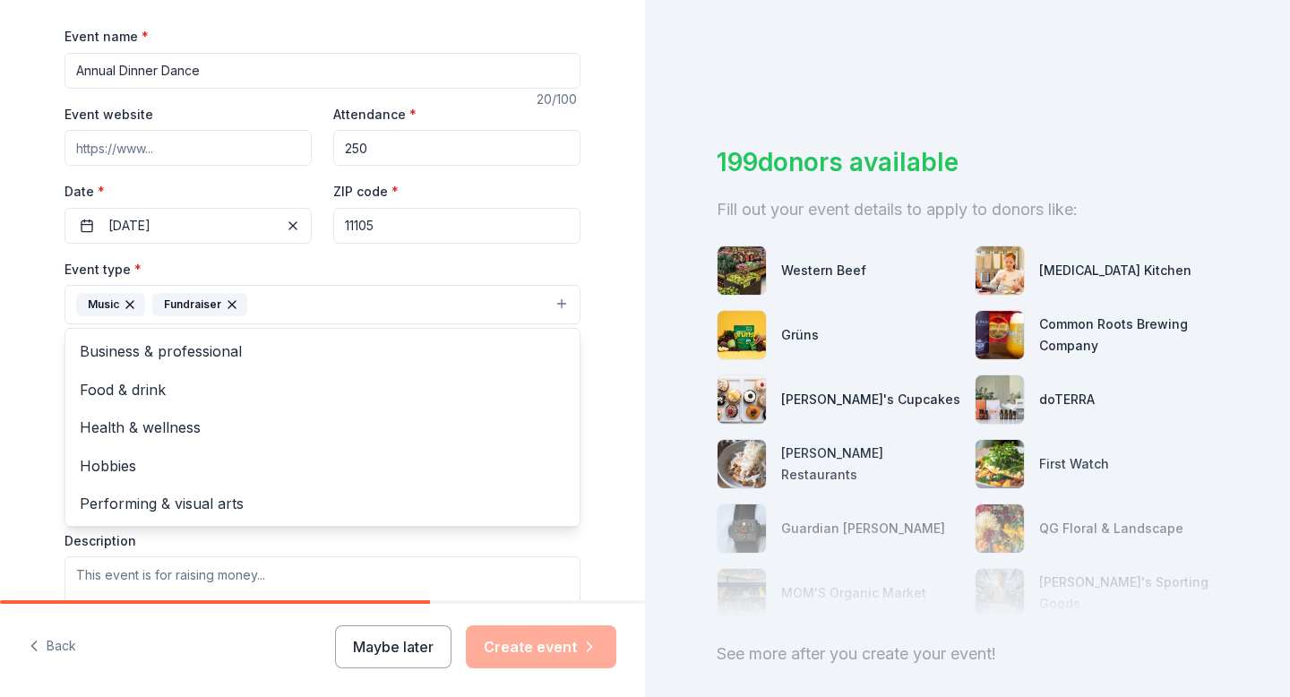
click at [612, 78] on div "Tell us about your event. We'll find in-kind donations you can apply for. Event…" at bounding box center [322, 343] width 645 height 1195
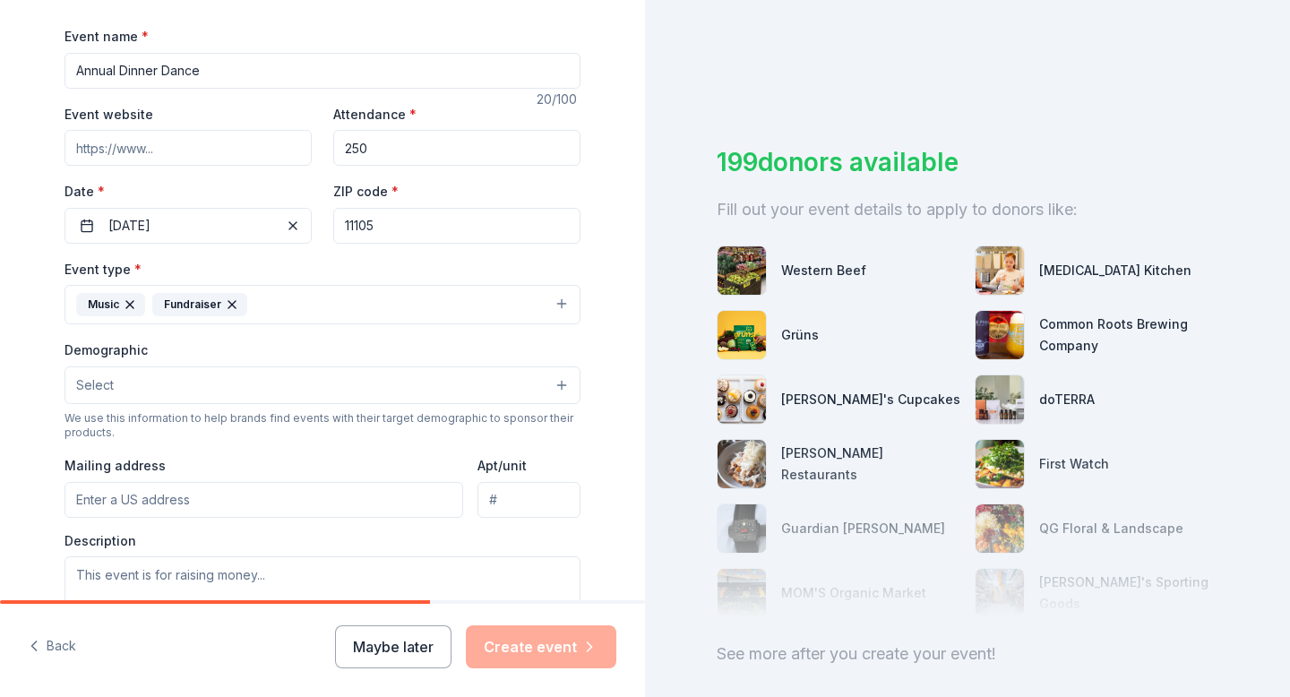
click at [538, 387] on button "Select" at bounding box center [323, 386] width 516 height 38
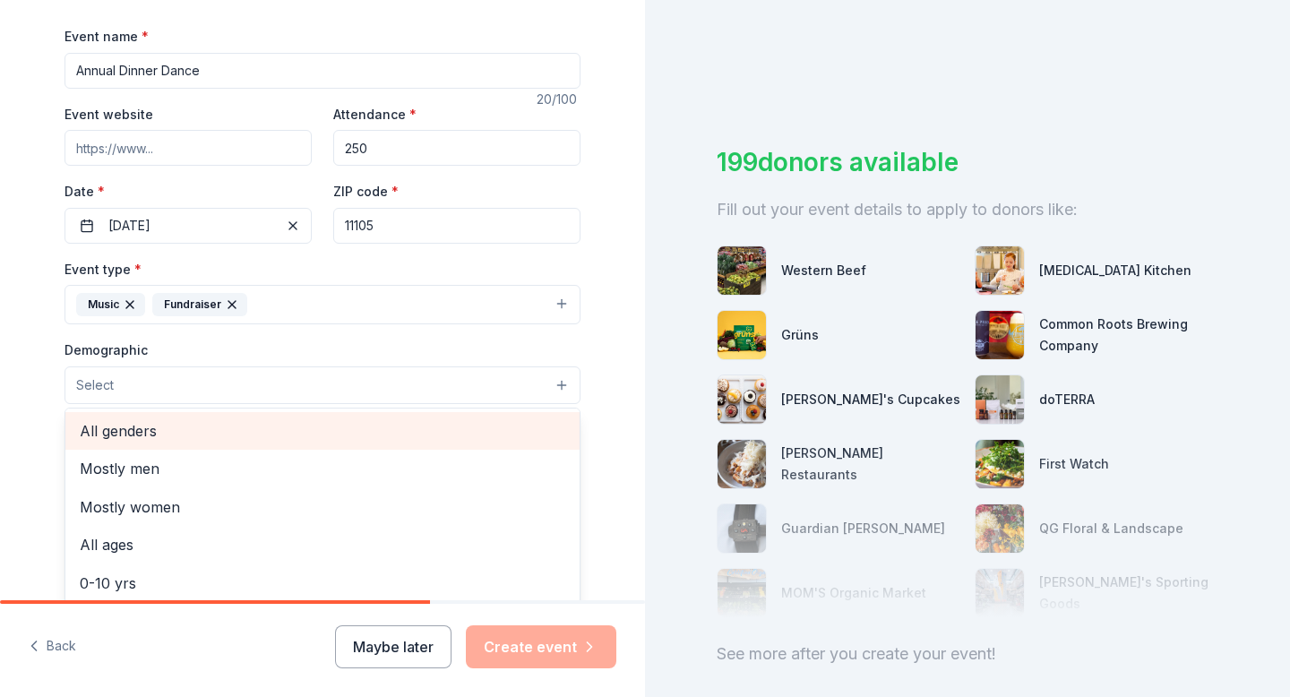
click at [493, 430] on span "All genders" at bounding box center [323, 430] width 486 height 23
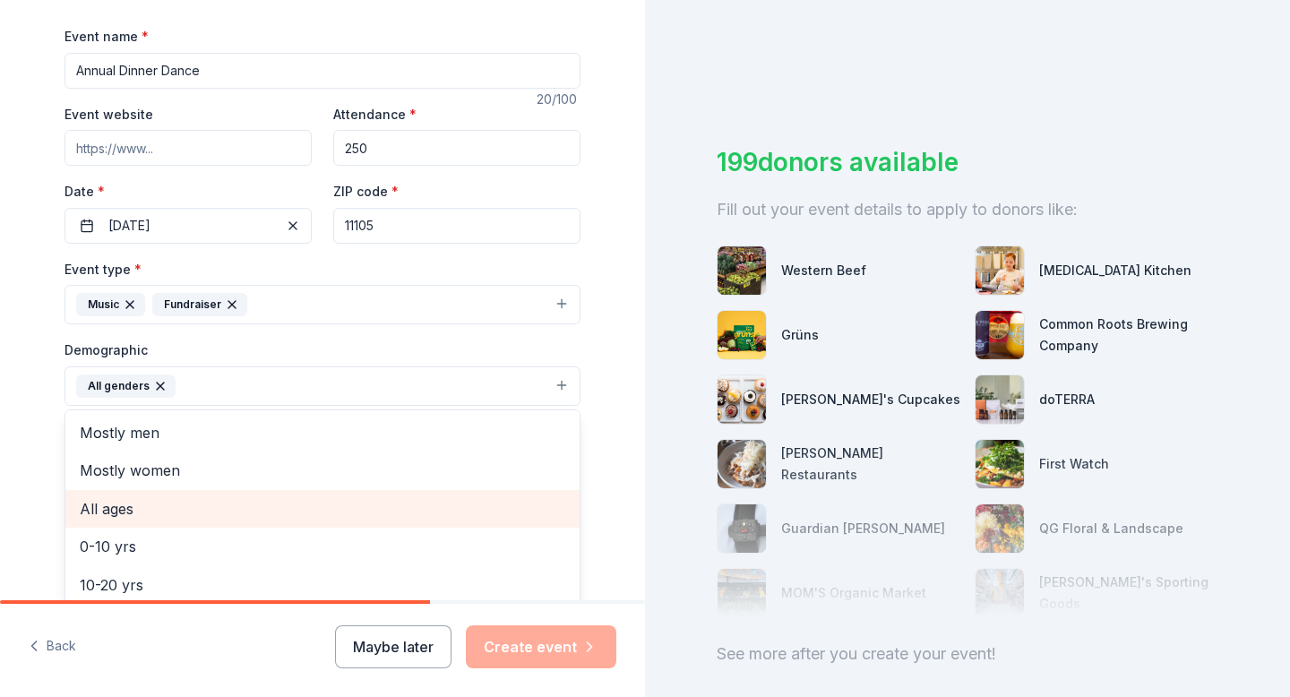
click at [403, 520] on span "All ages" at bounding box center [323, 508] width 486 height 23
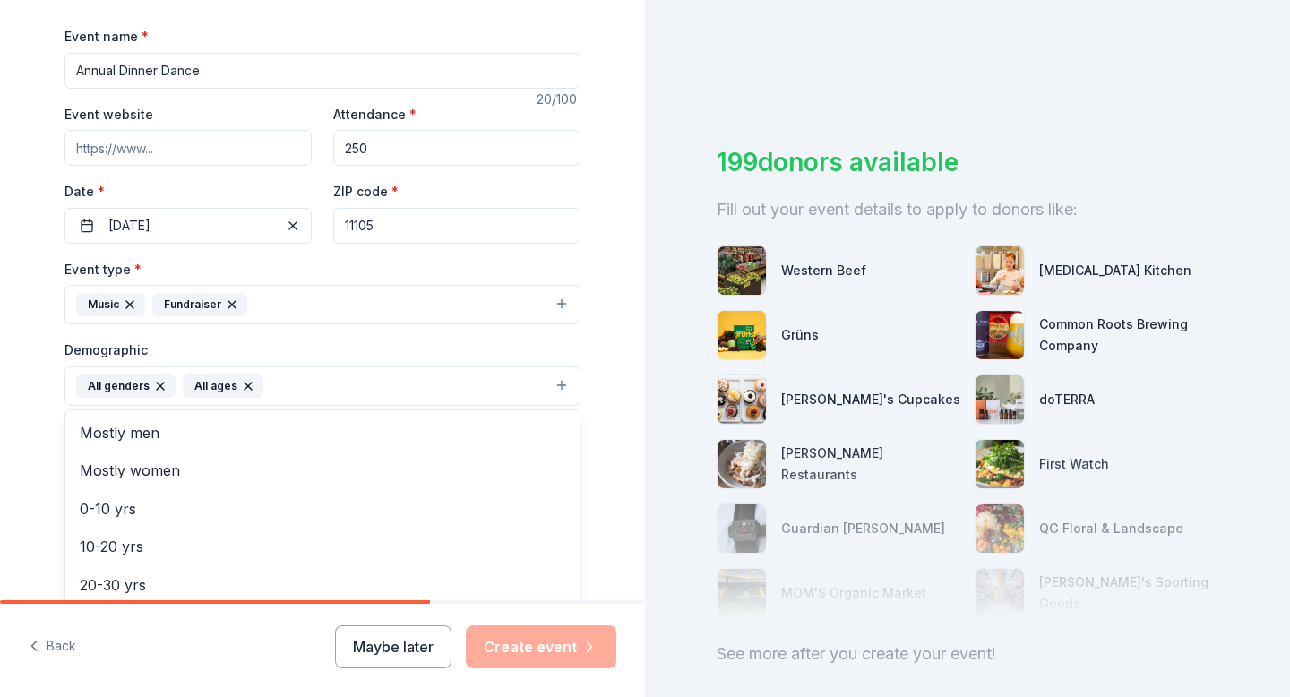
click at [595, 23] on div "Tell us about your event. We'll find in-kind donations you can apply for. Event…" at bounding box center [323, 344] width 574 height 1196
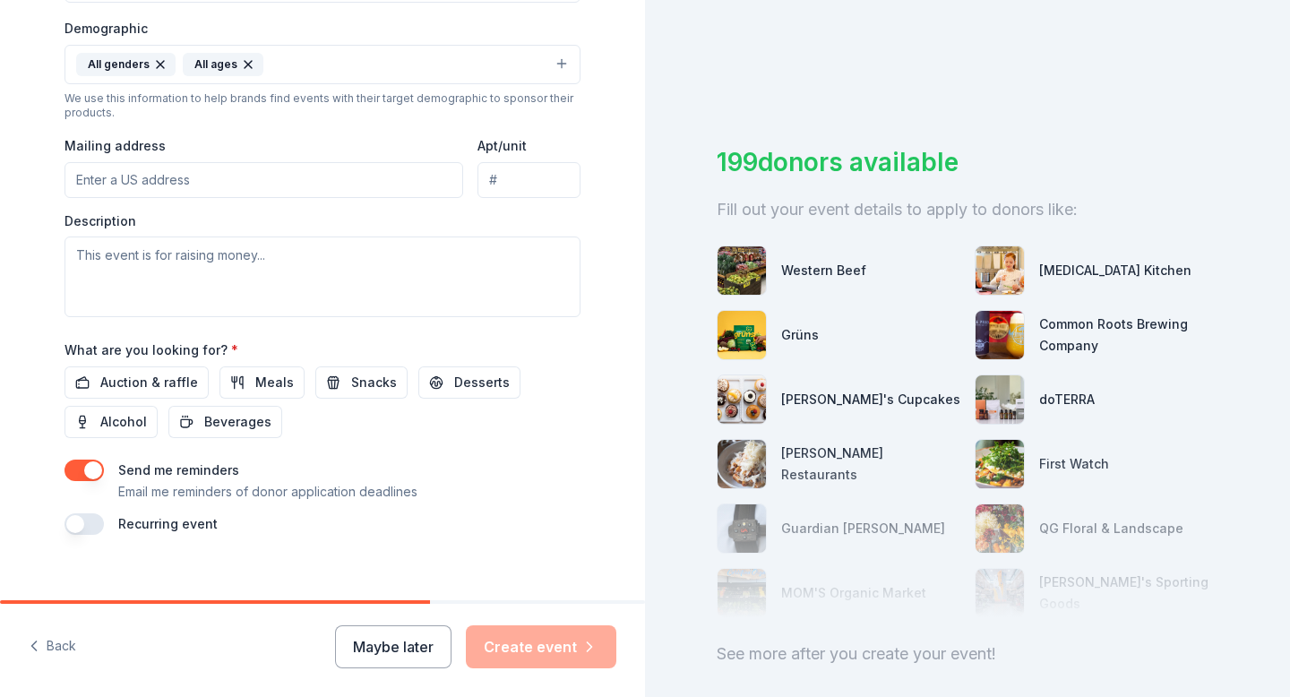
scroll to position [596, 0]
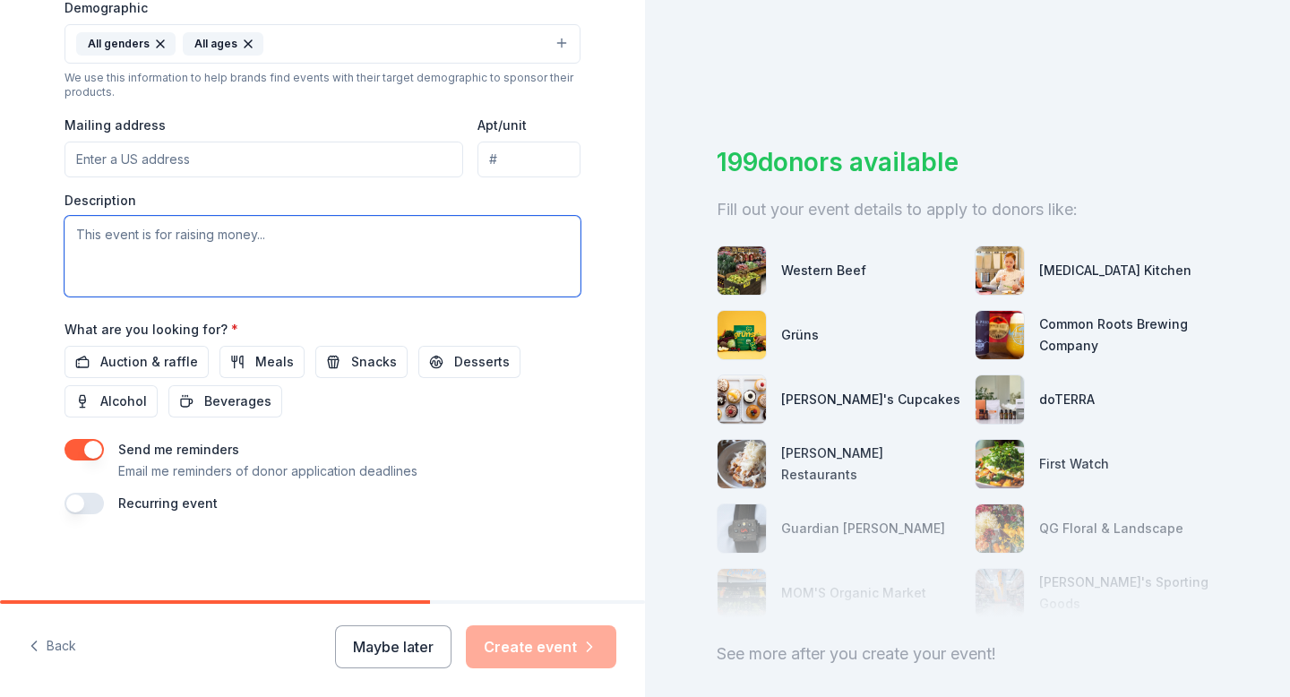
click at [327, 266] on textarea at bounding box center [323, 256] width 516 height 81
type textarea "our cultural center sharing our traditions and keeping our heritage alive for o…"
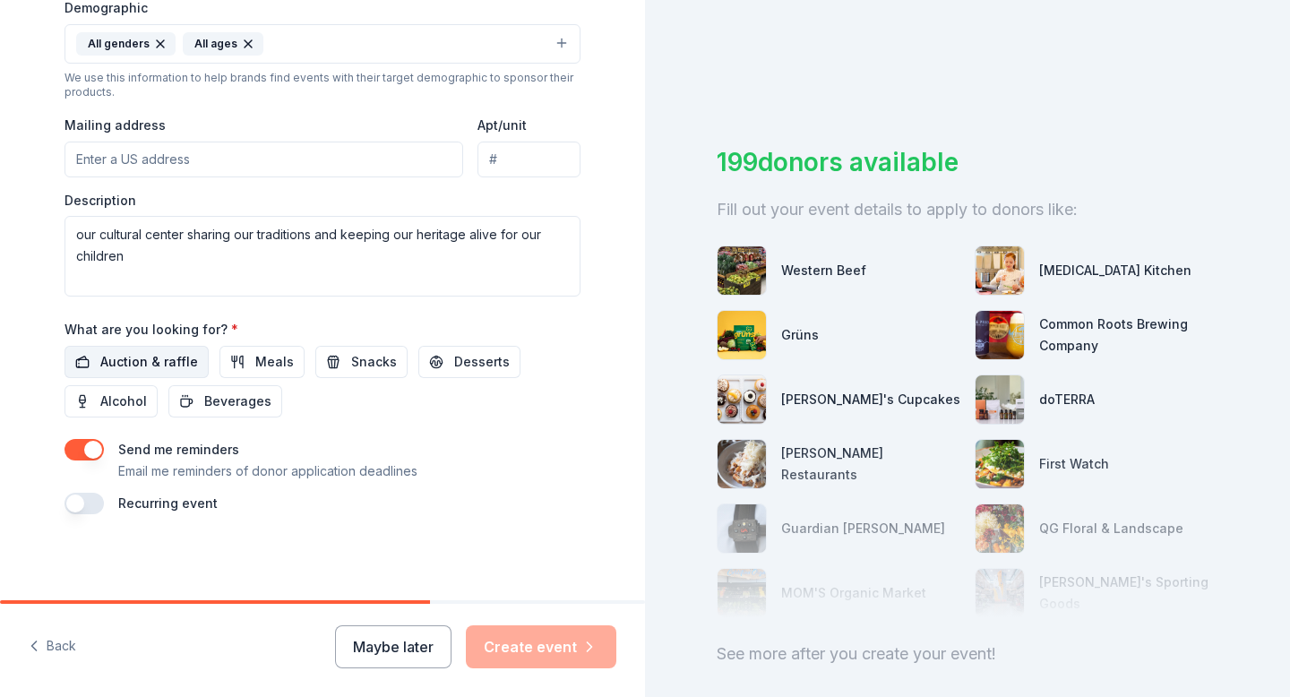
click at [172, 349] on button "Auction & raffle" at bounding box center [137, 362] width 144 height 32
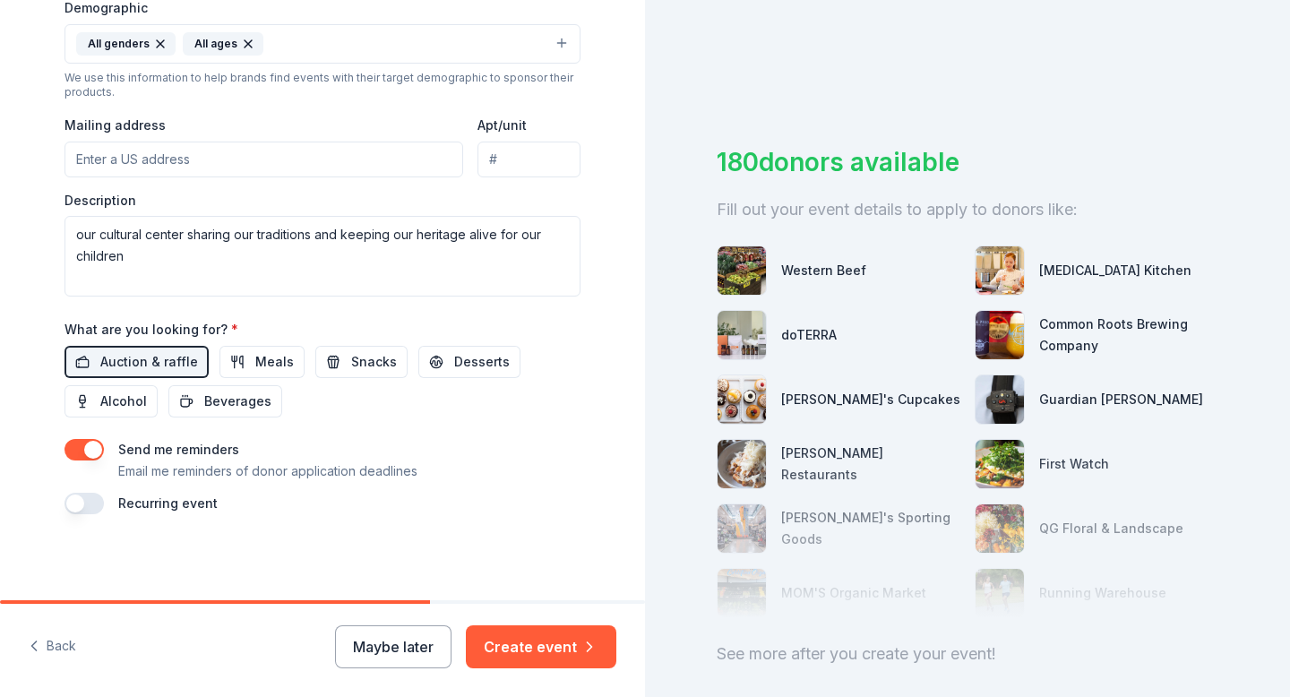
click at [73, 450] on button "button" at bounding box center [84, 450] width 39 height 22
click at [557, 653] on button "Create event" at bounding box center [541, 647] width 151 height 43
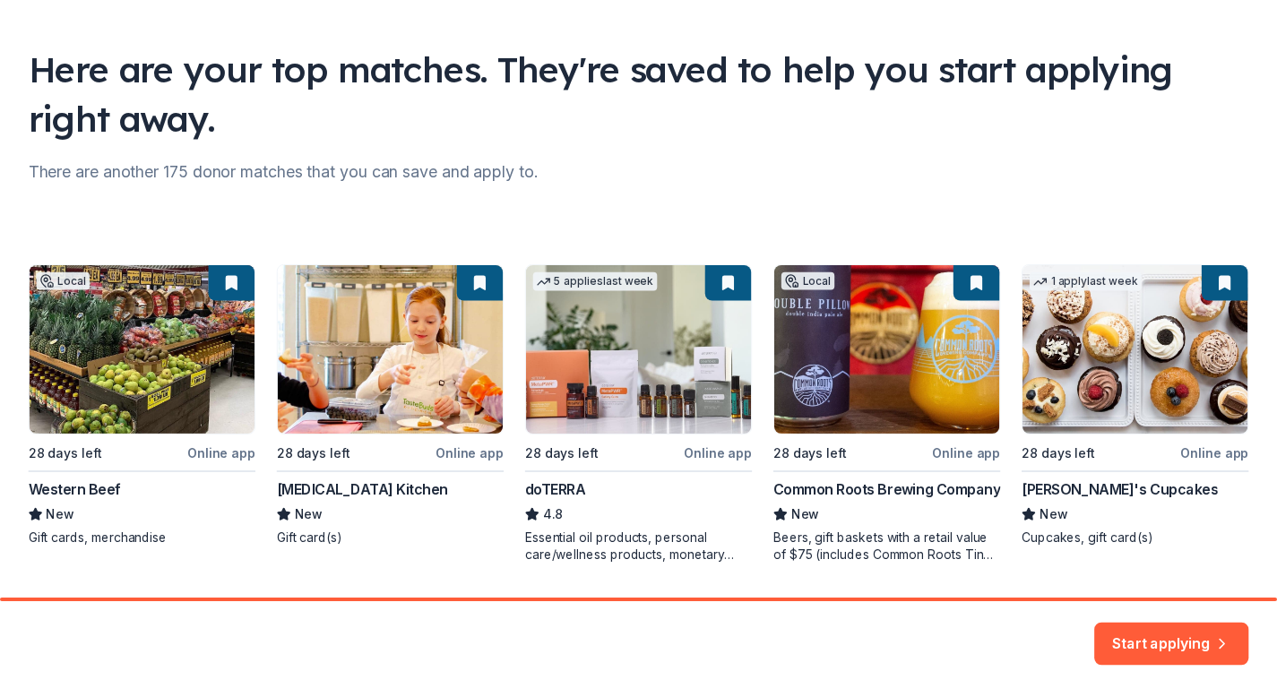
scroll to position [154, 0]
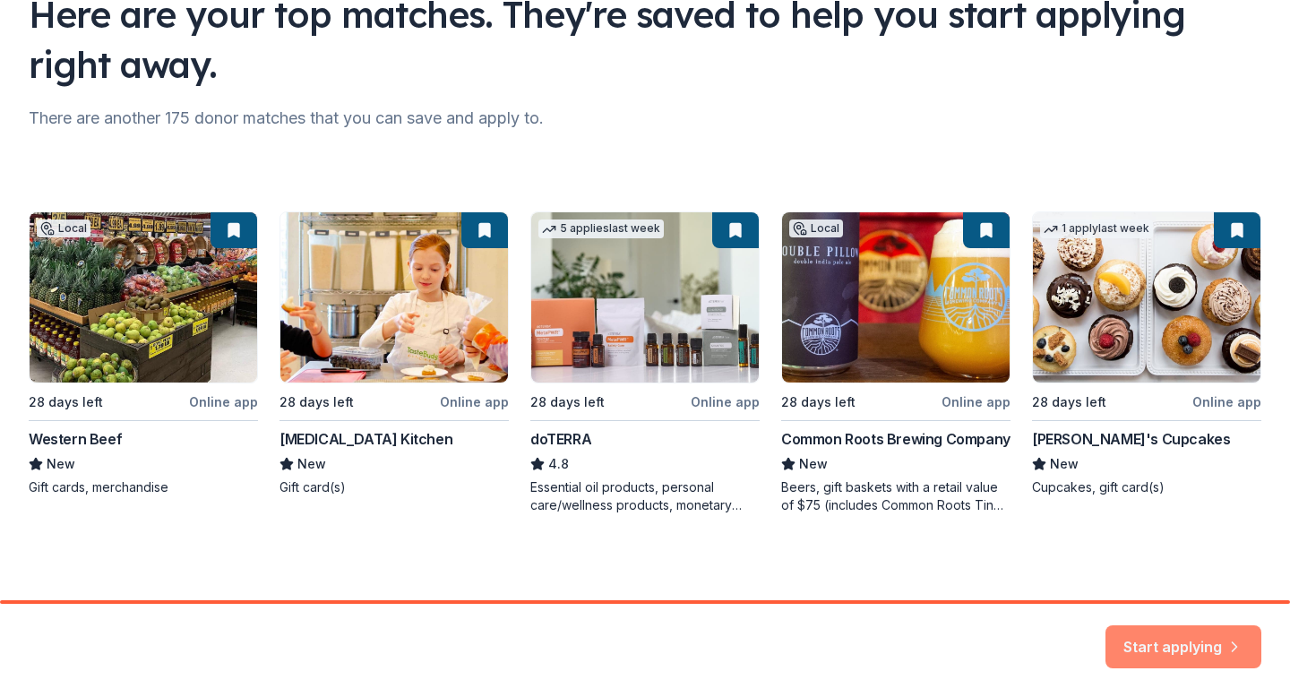
click at [1175, 621] on button "Start applying" at bounding box center [1184, 636] width 156 height 43
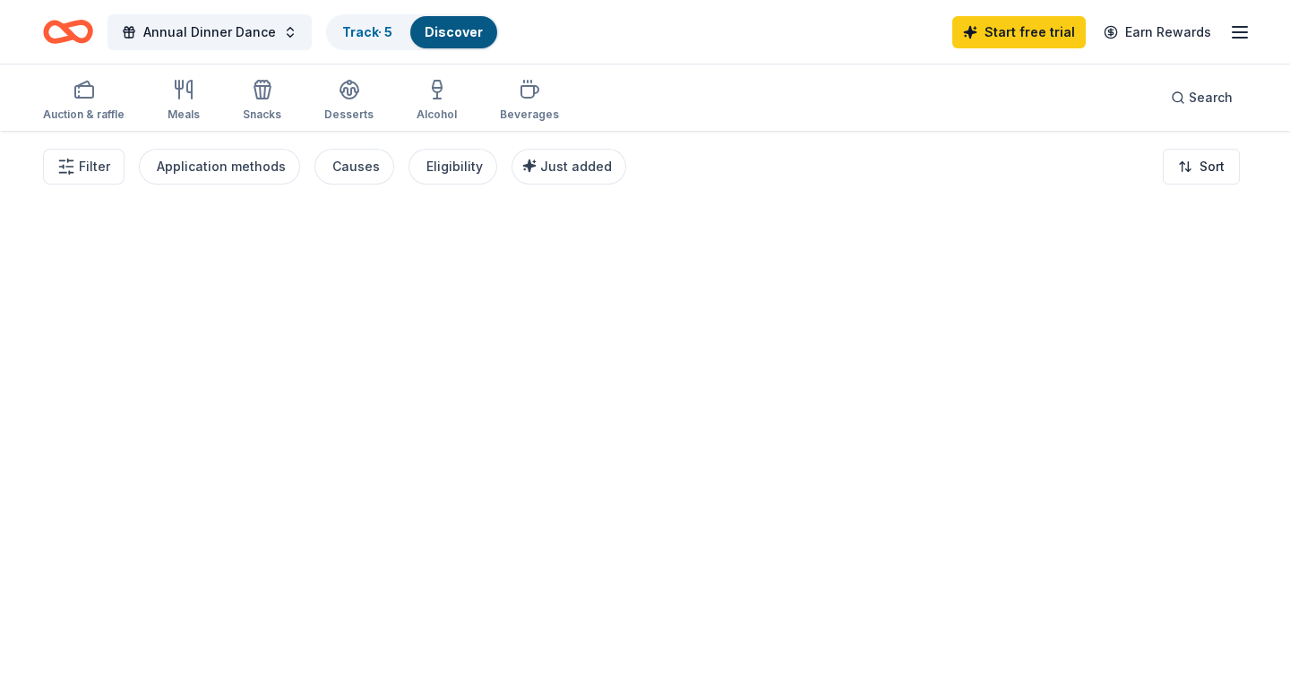
click at [1173, 638] on div at bounding box center [645, 414] width 1290 height 566
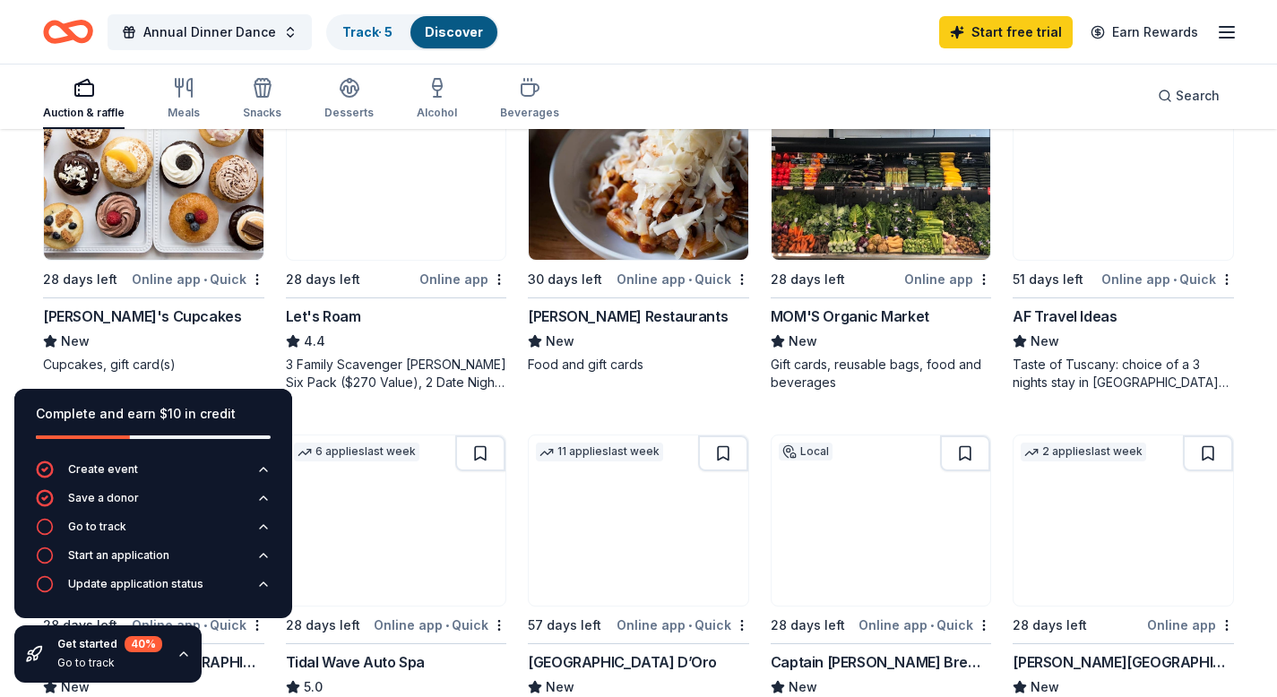
scroll to position [935, 0]
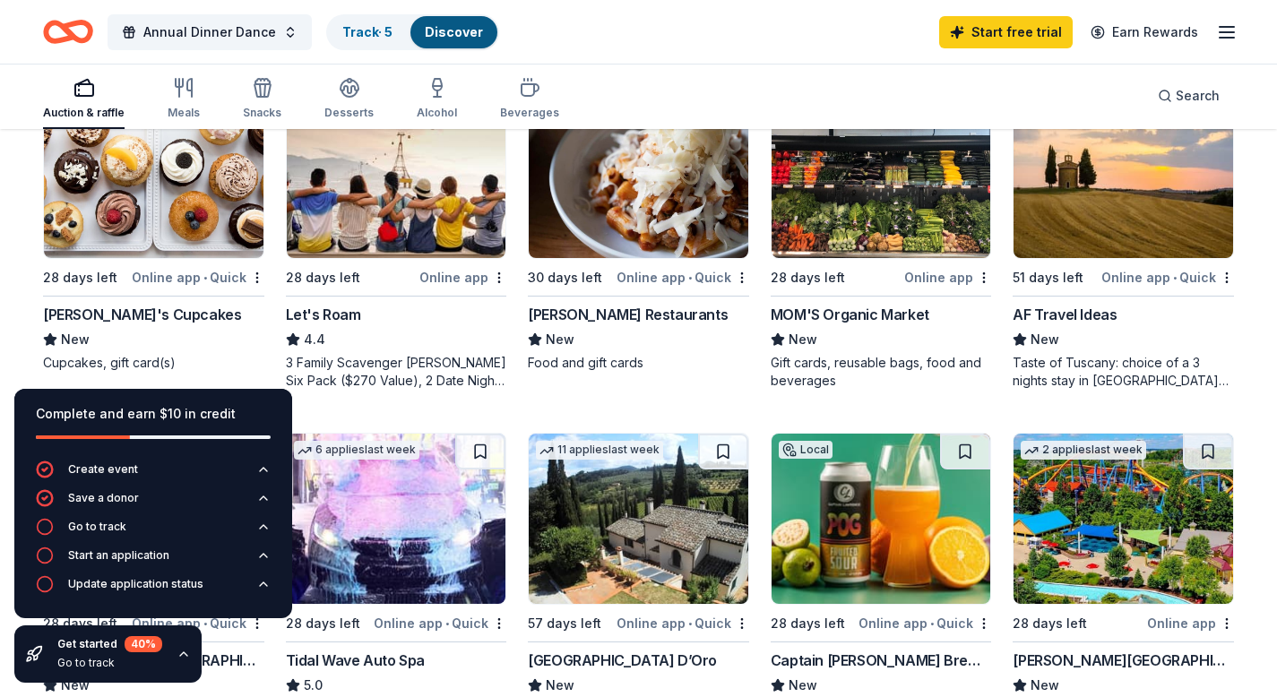
click at [1096, 231] on img at bounding box center [1124, 173] width 220 height 170
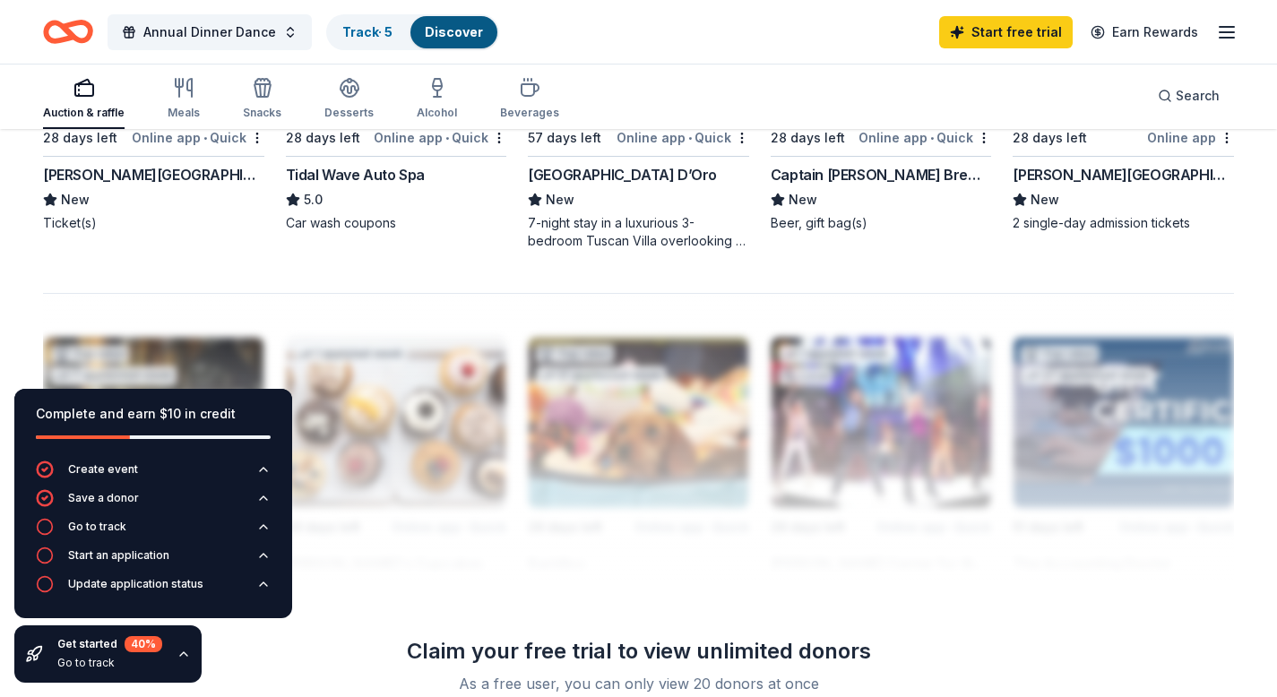
scroll to position [1414, 0]
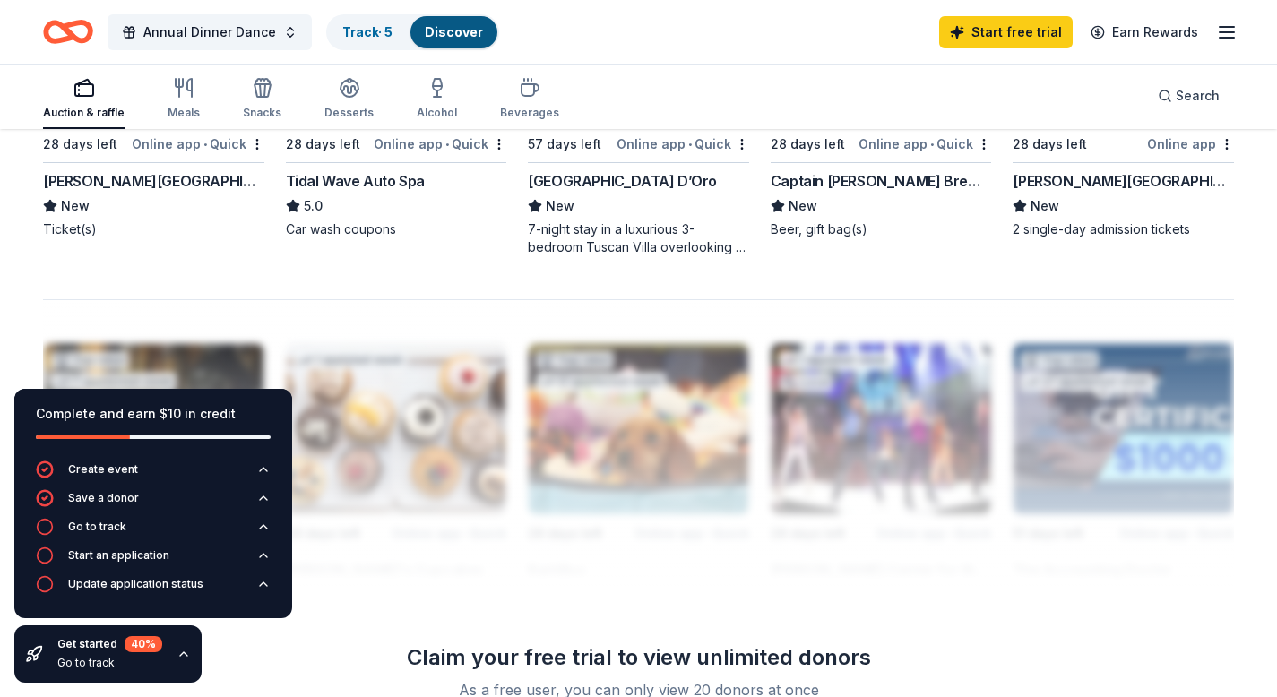
click at [180, 655] on icon "button" at bounding box center [183, 654] width 7 height 4
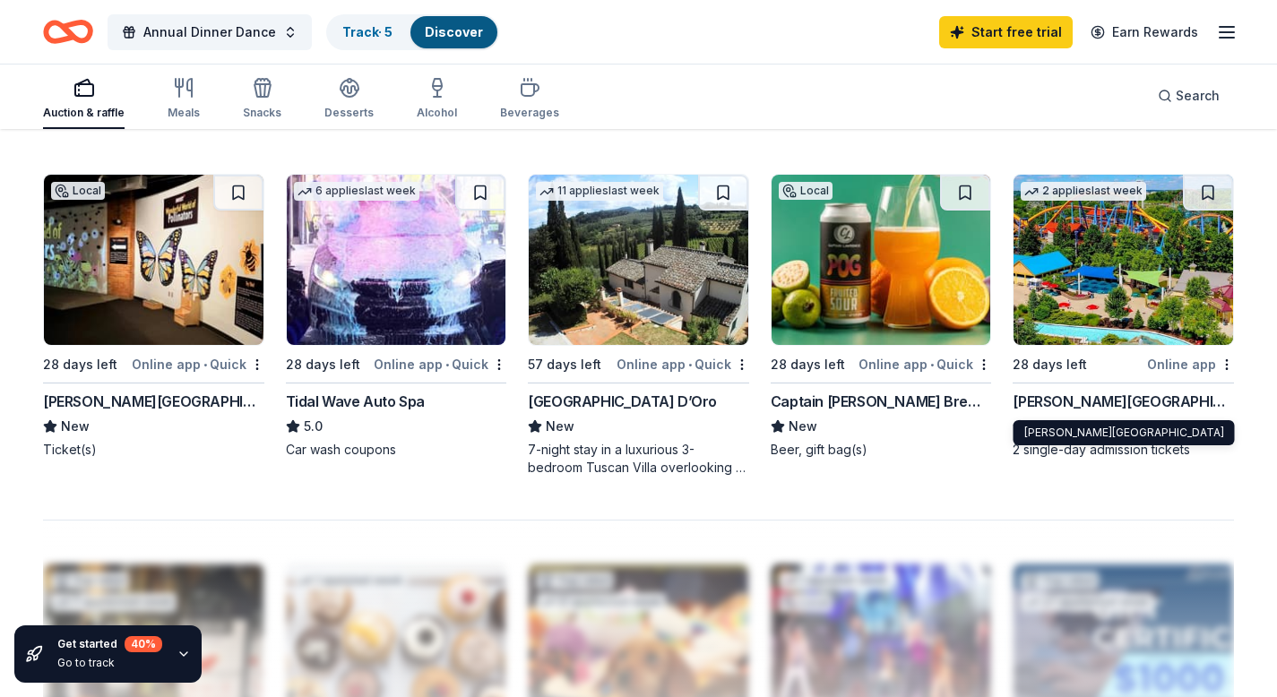
scroll to position [1193, 0]
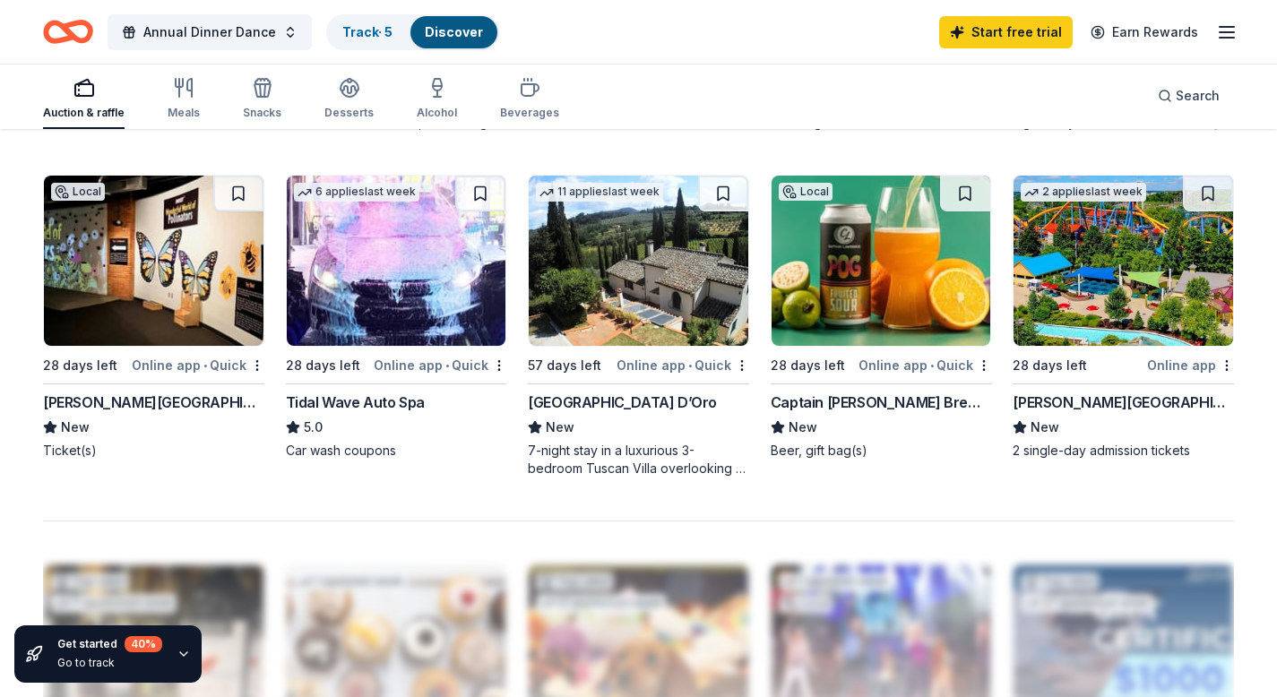
click at [1135, 297] on img at bounding box center [1124, 261] width 220 height 170
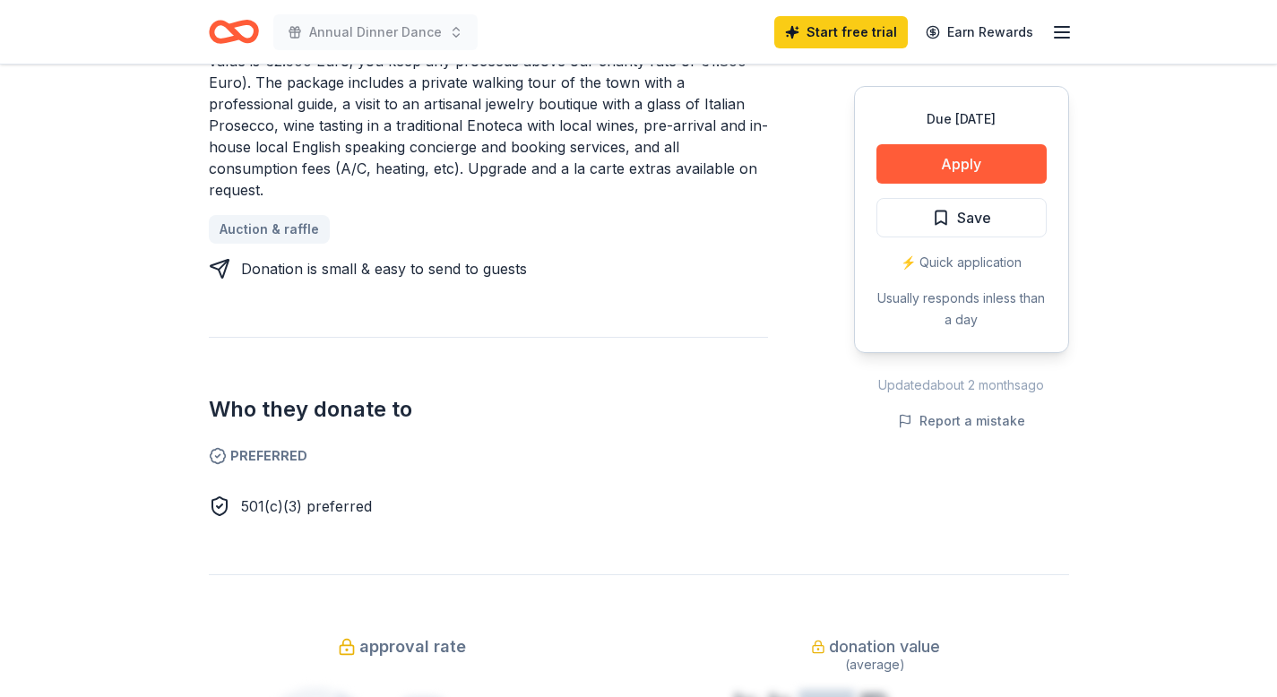
scroll to position [895, 0]
